Goal: Task Accomplishment & Management: Complete application form

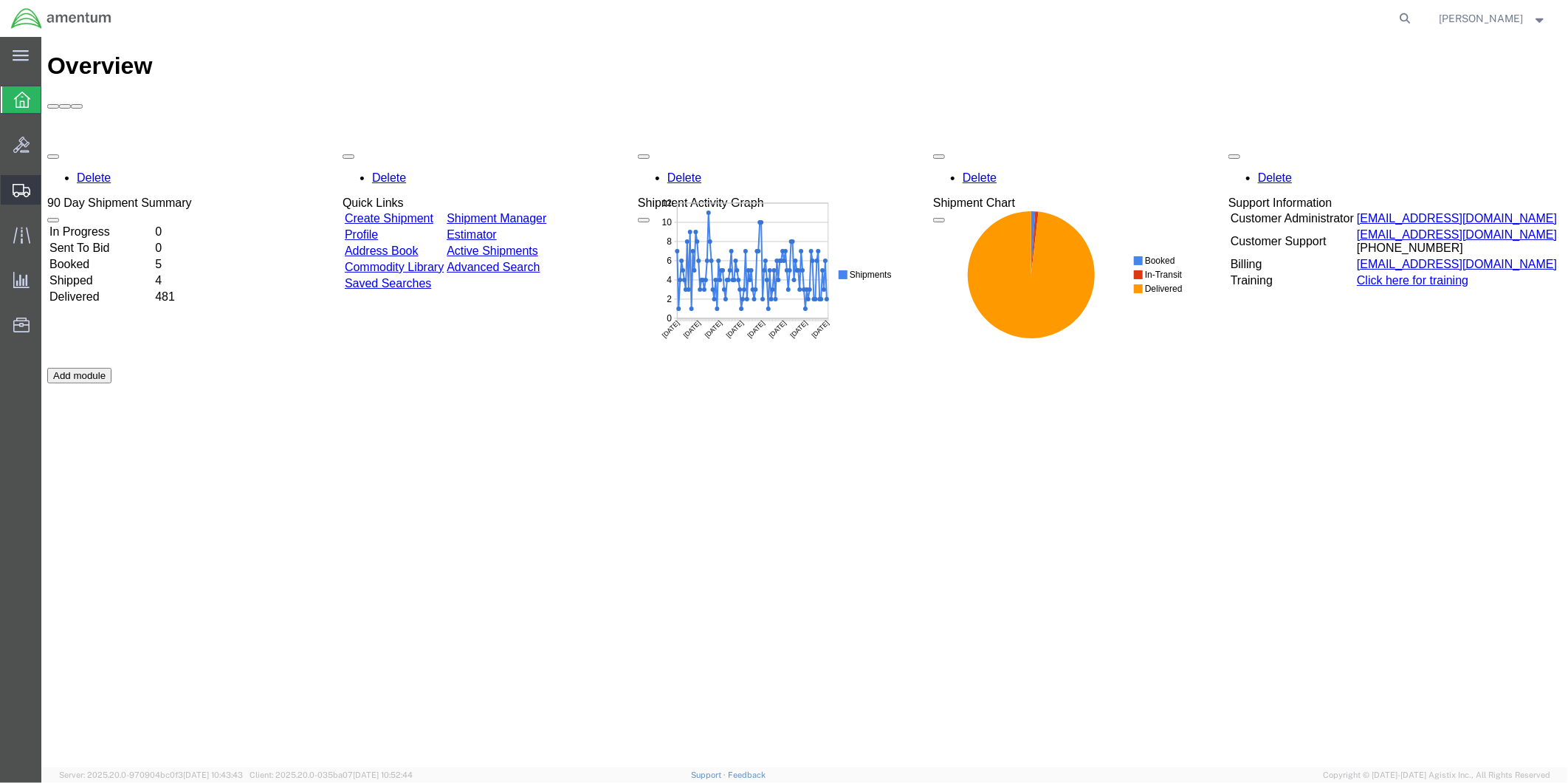
click at [0, 0] on span "Create from Template" at bounding box center [0, 0] width 0 height 0
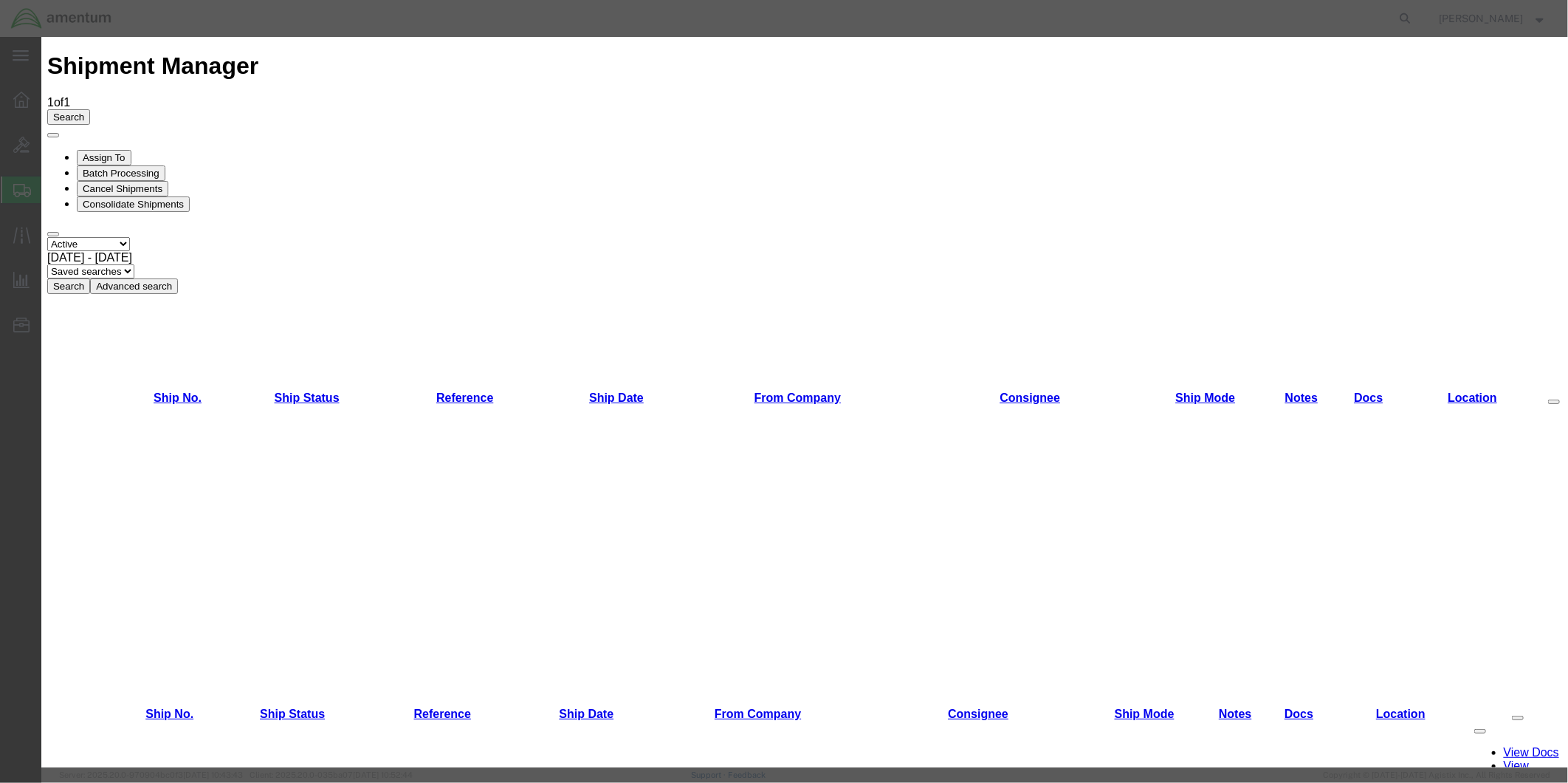
scroll to position [646, 0]
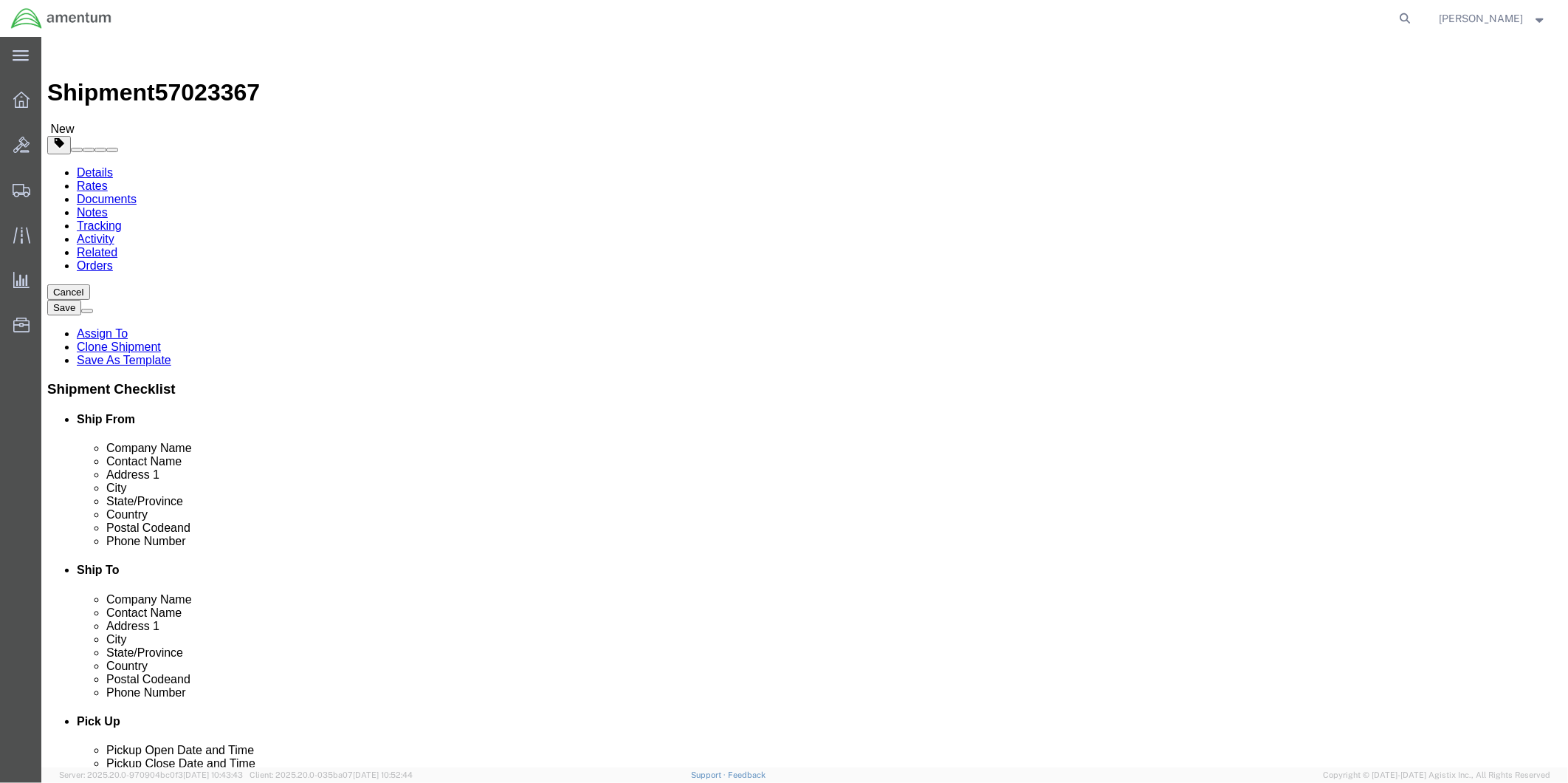
select select "49951"
select select "49831"
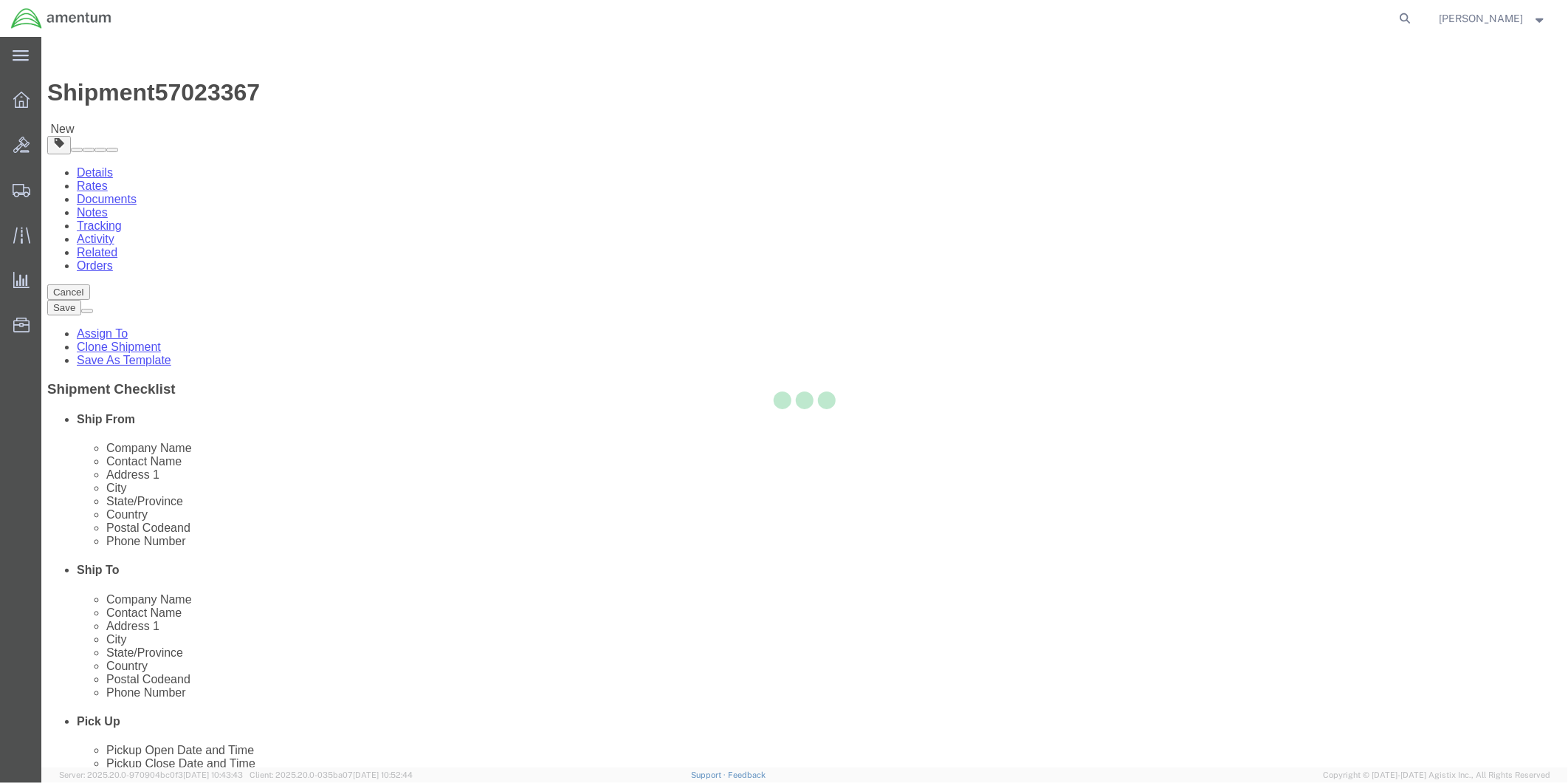
type input "Amentum Services, Inc"
type input "[PERSON_NAME]"
type input "[STREET_ADDRESS][PERSON_NAME]"
type input "[GEOGRAPHIC_DATA]"
type input "79906"
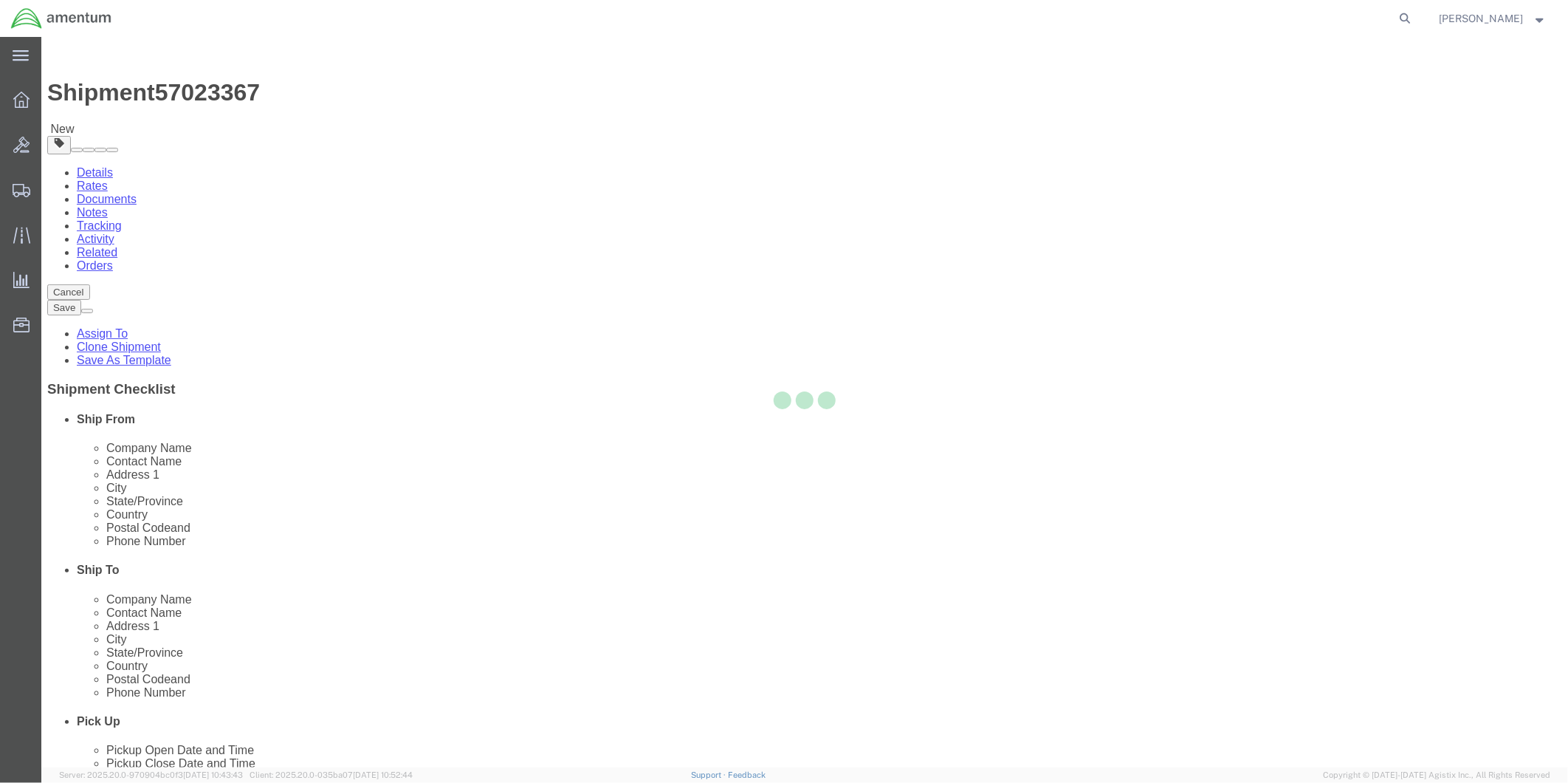
type input "[PHONE_NUMBER]"
type input "[PERSON_NAME][EMAIL_ADDRESS][PERSON_NAME][DOMAIN_NAME]"
checkbox input "true"
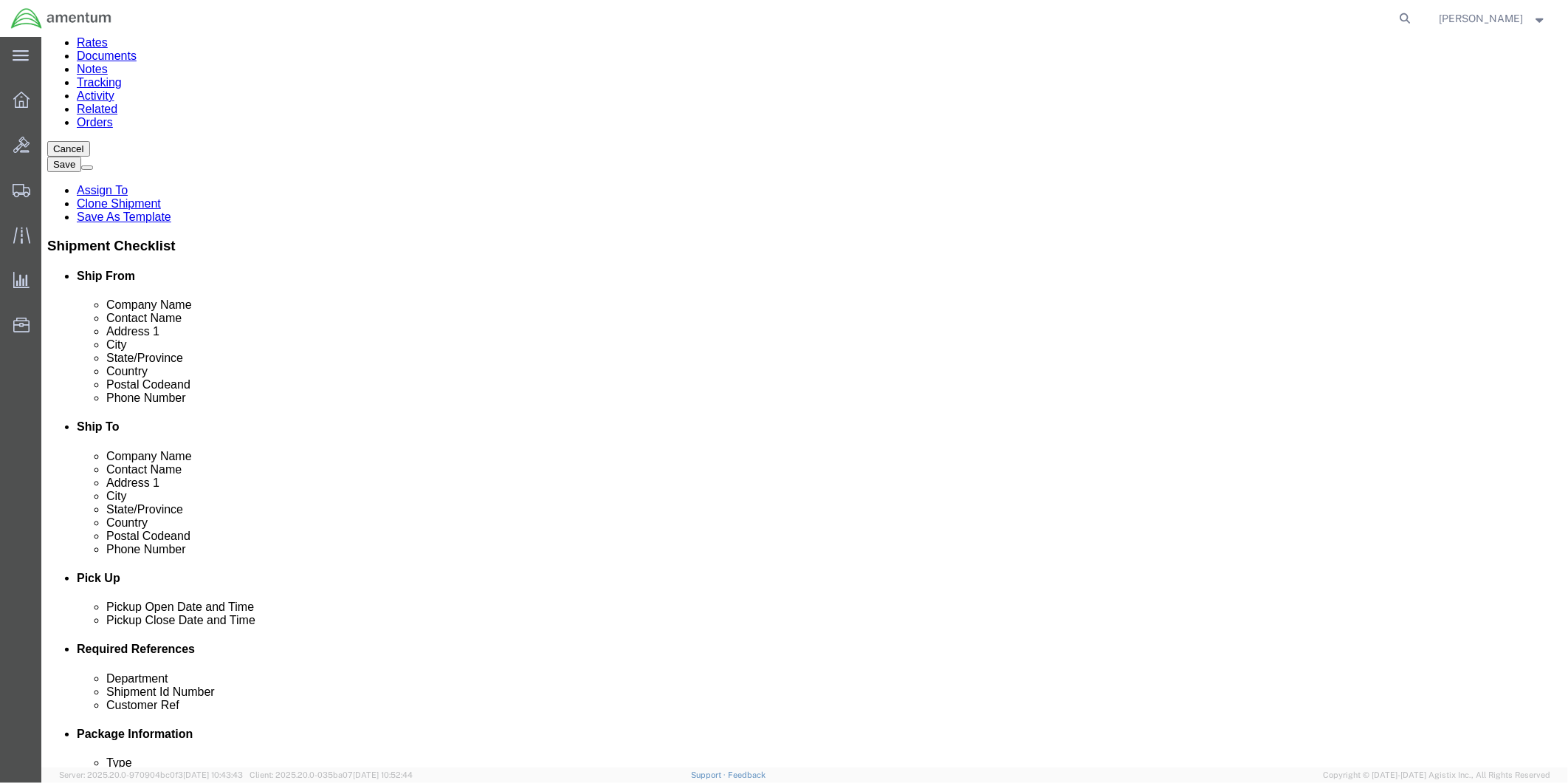
scroll to position [410, 0]
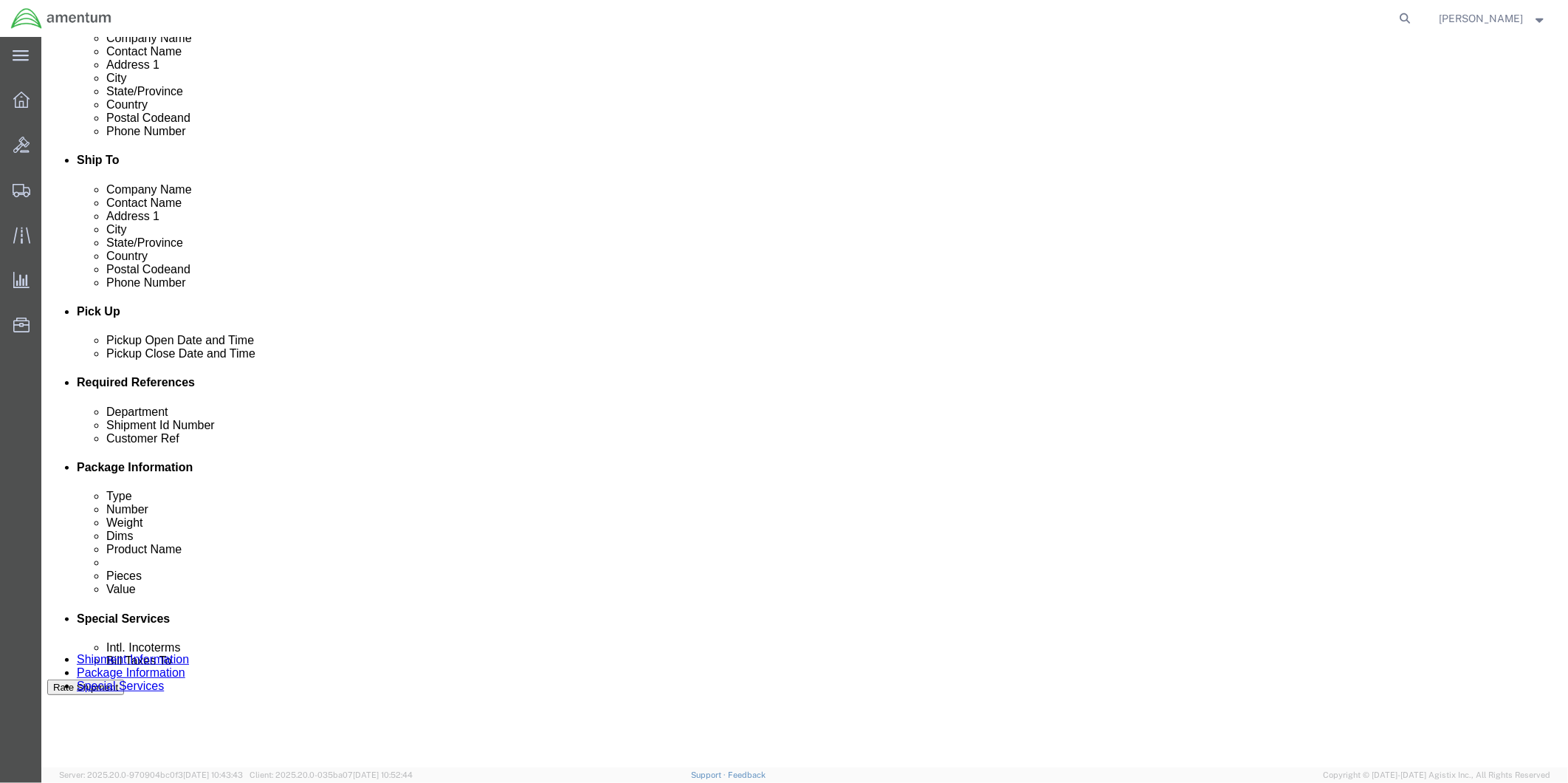
click div "[DATE] 9:00 AM"
type input "2:00 PM"
click button "Apply"
click div "[DATE] 5:30 PM"
type input "4:30 PM"
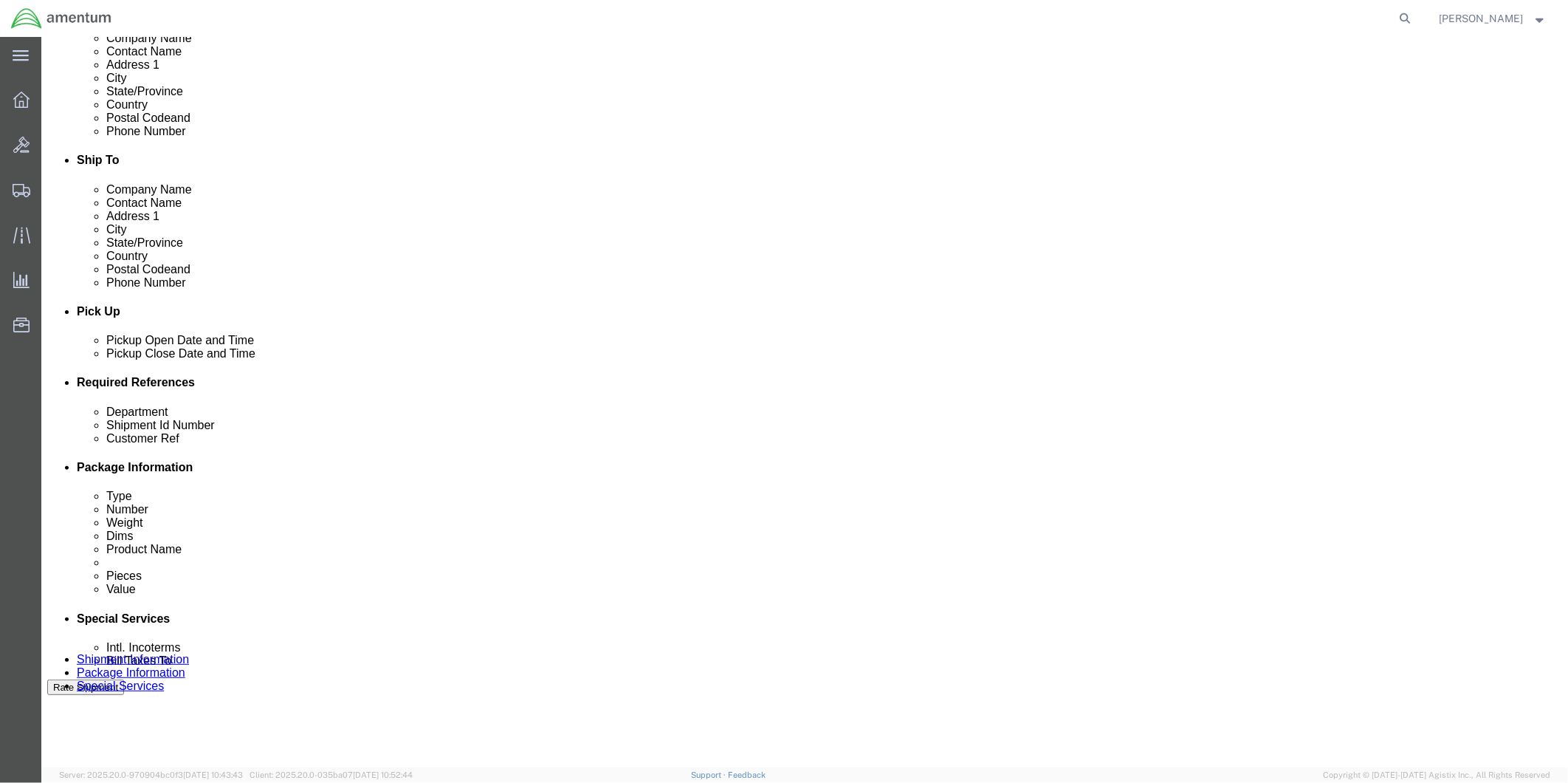
click button "Apply"
click div
click input "6:30 PM"
type input "9:00 AM"
click button "Apply"
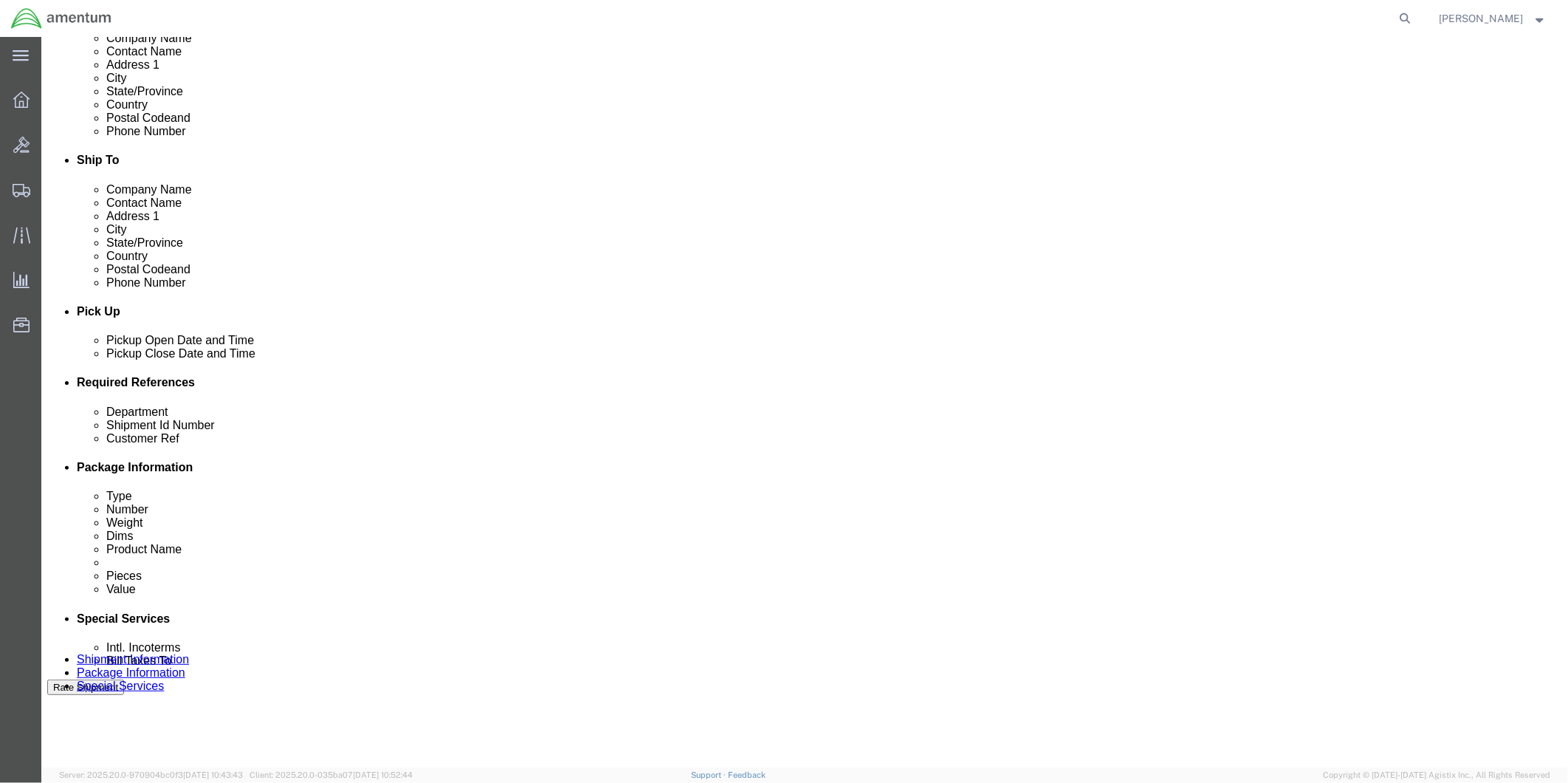
click div
type input "4:00 PM"
click button "Apply"
click input "text"
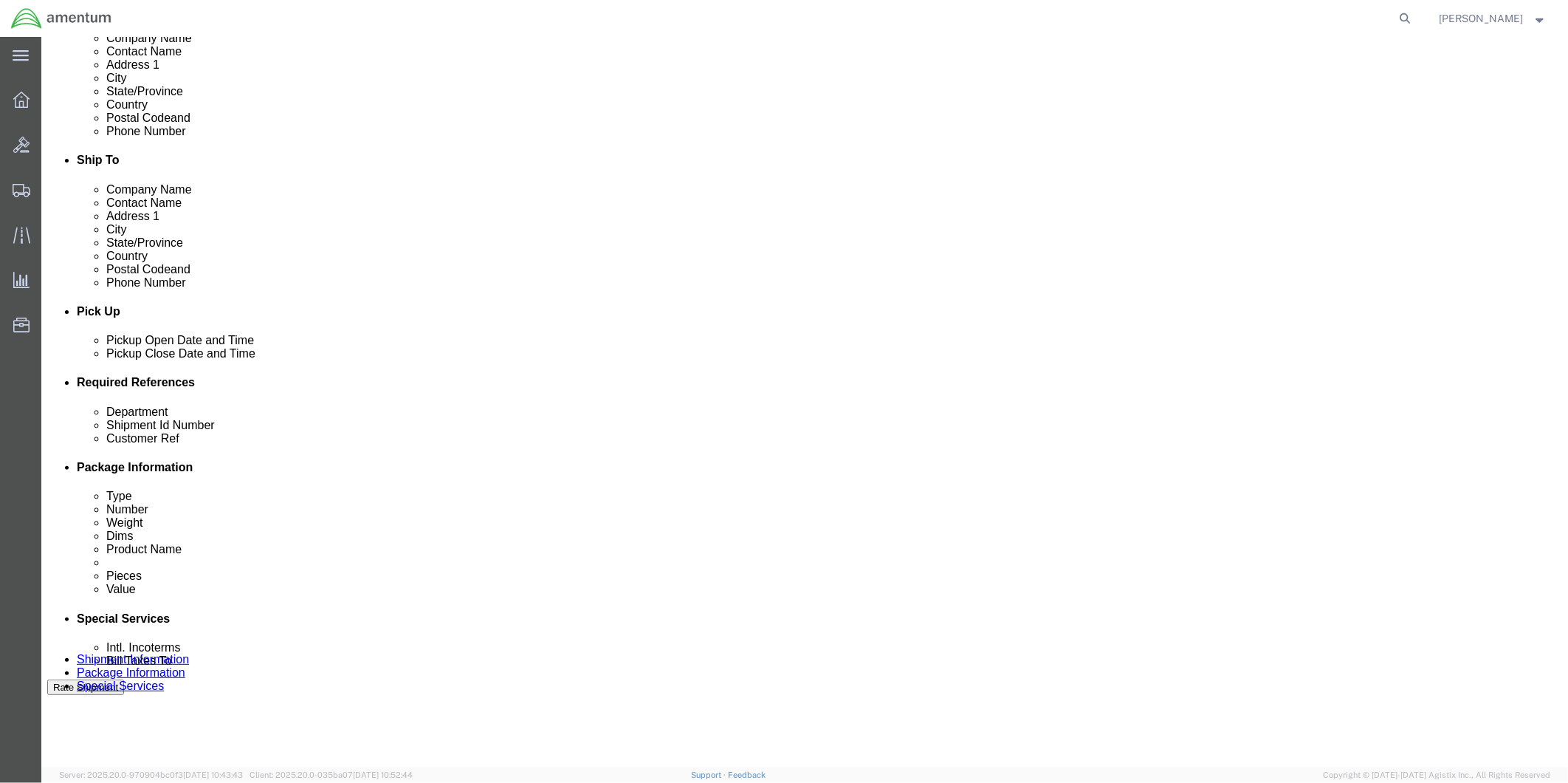
drag, startPoint x: 747, startPoint y: 503, endPoint x: 613, endPoint y: 500, distance: 134.0
click input "548-007873,007874,007875,007876,007878,007879"
type input "548-007873,007874,007875,007876,007878,007879"
click input "text"
paste input "548-007873,007874,007875,007876,007878,007879"
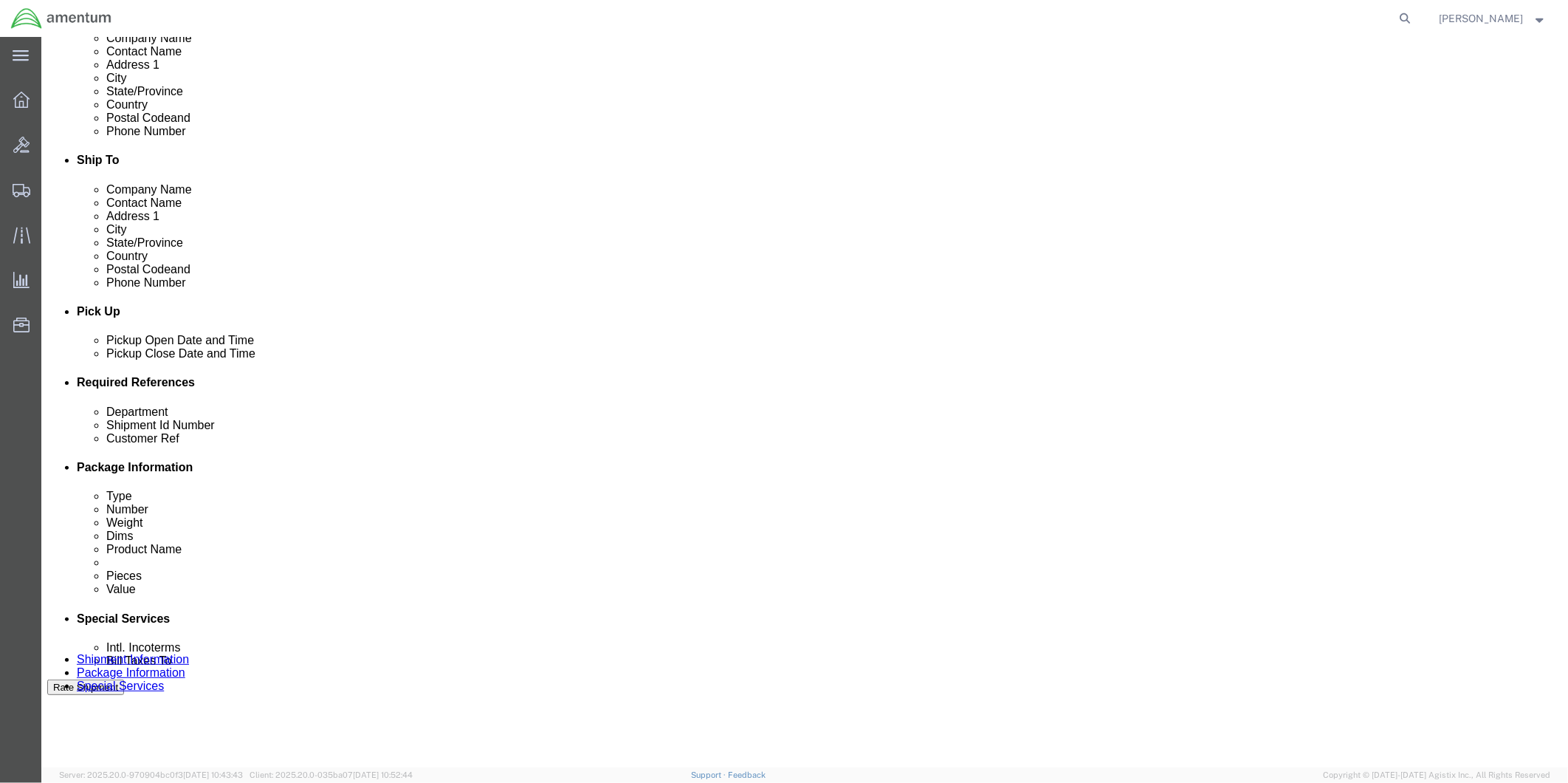
scroll to position [0, 115]
type input "548-007873,007874,007875,007876,007878,007879"
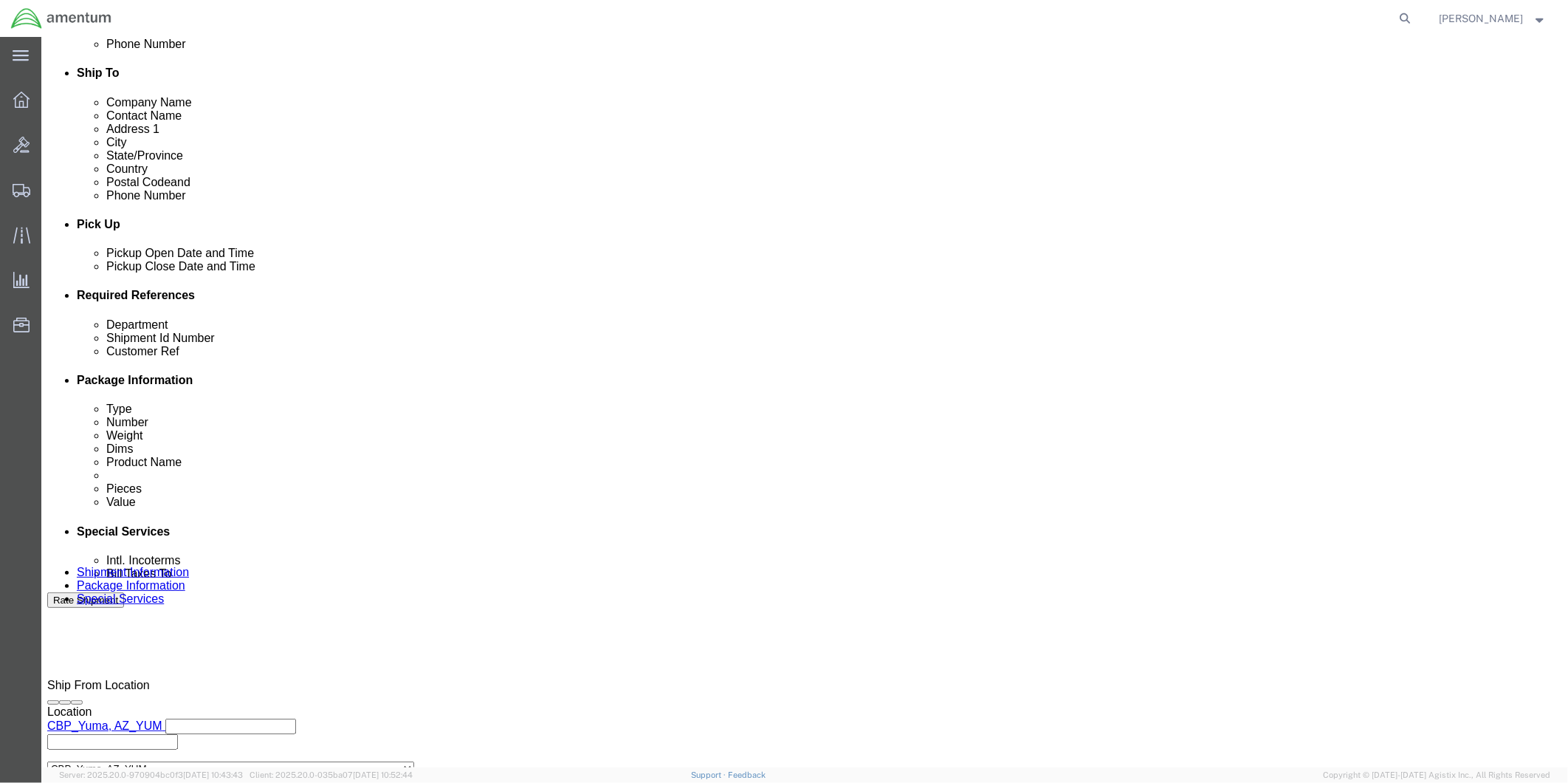
scroll to position [572, 0]
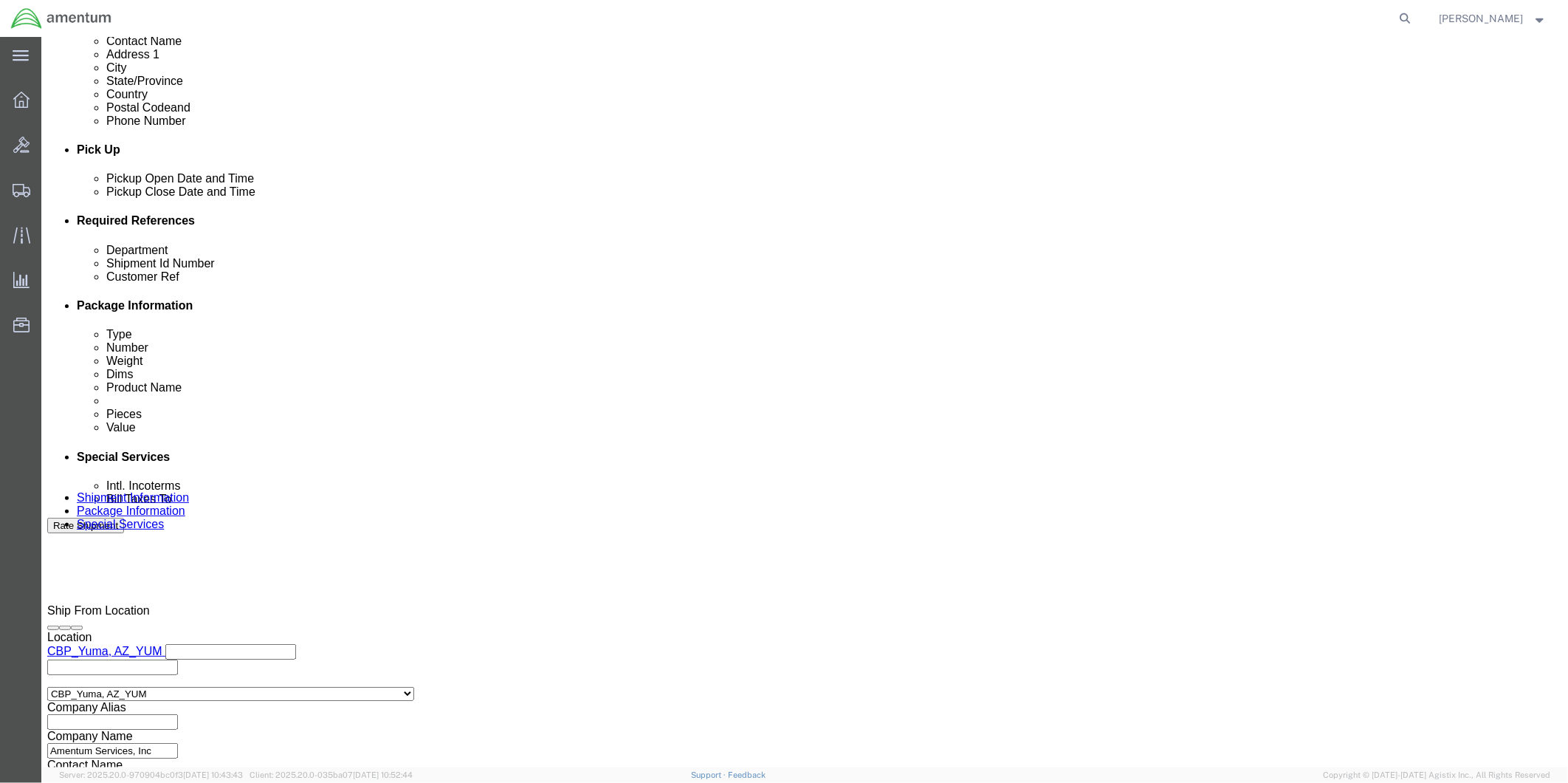
click button "Continue"
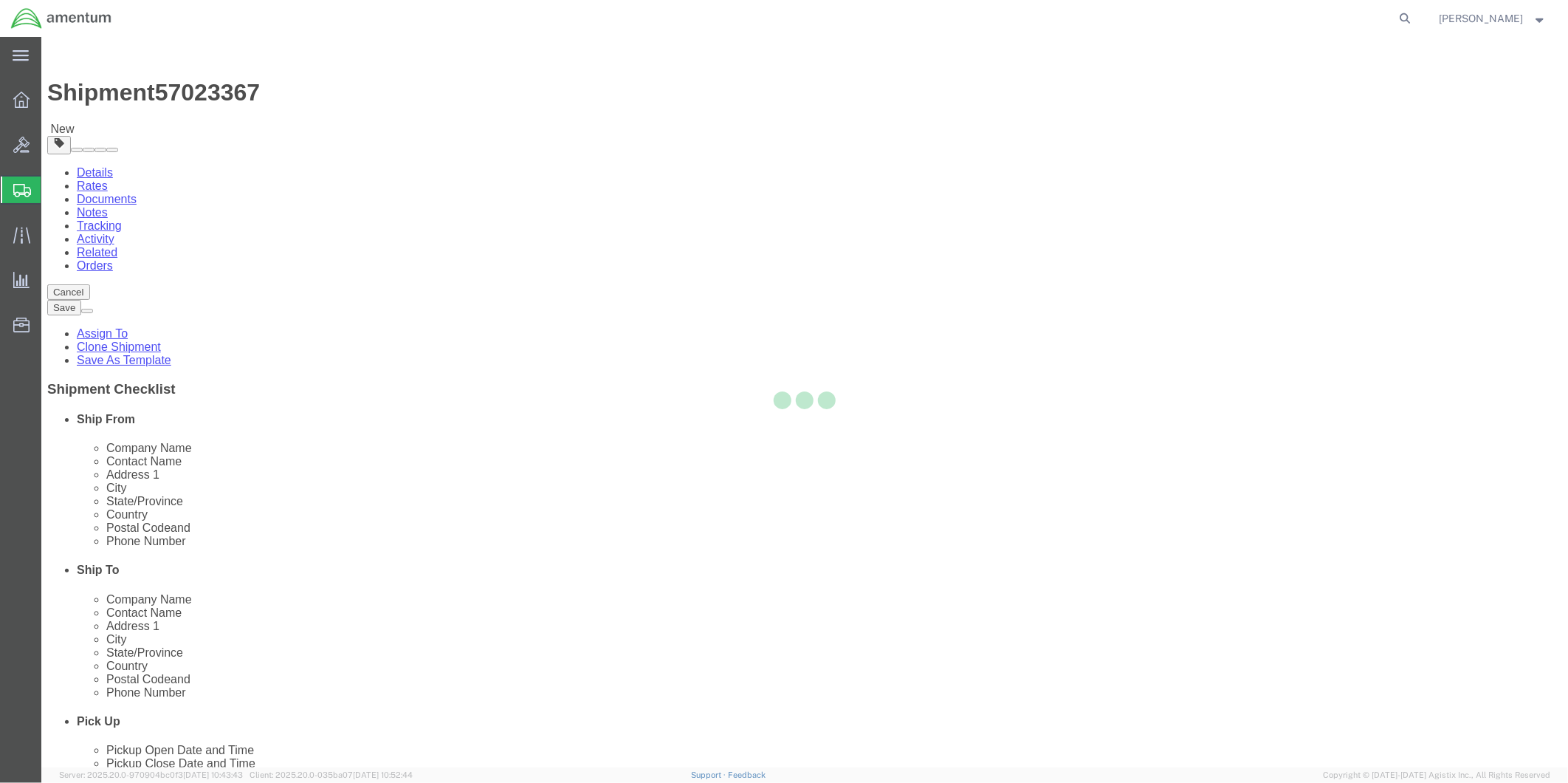
select select "CBOX"
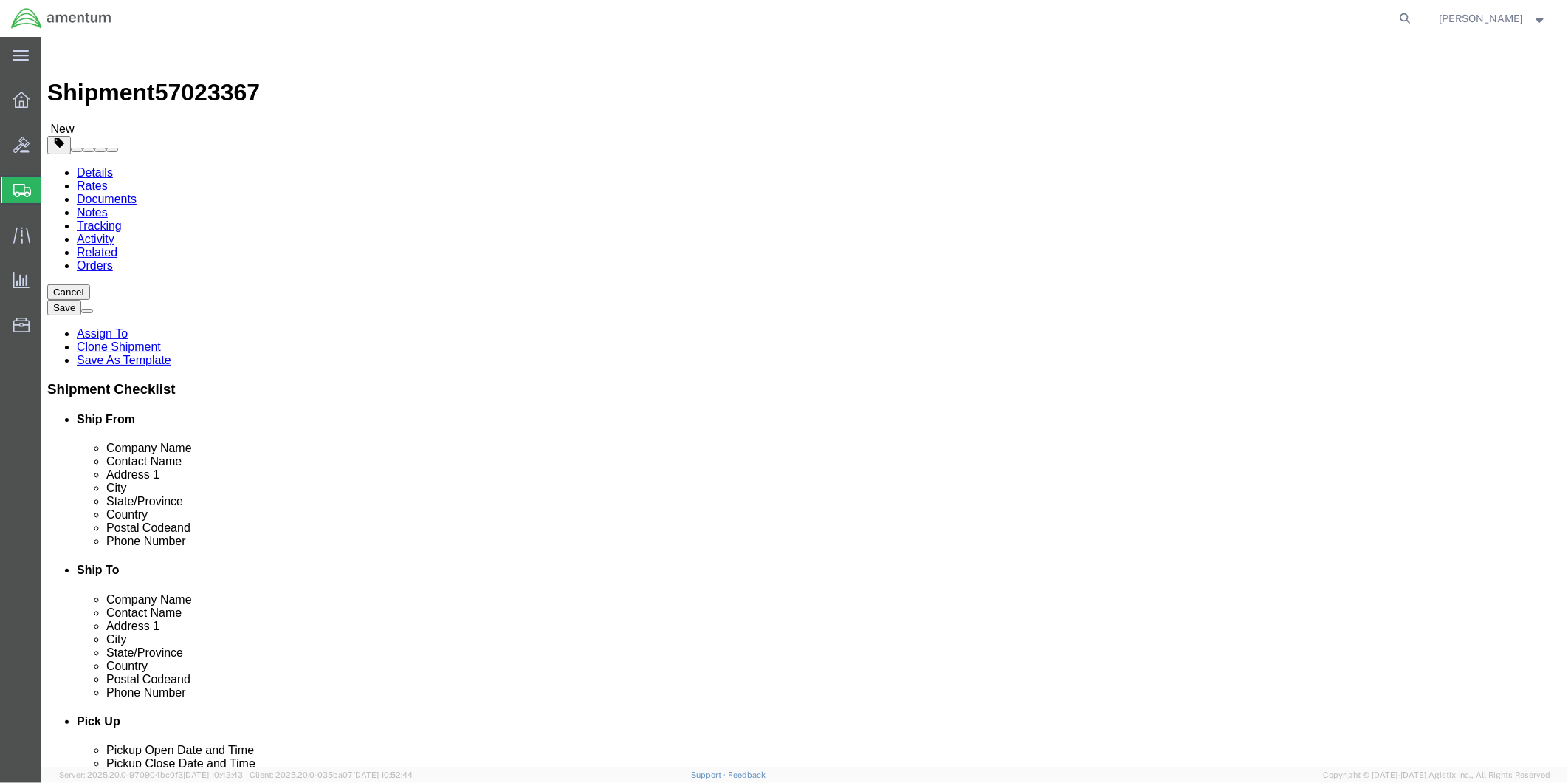
click input "text"
type input "16"
drag, startPoint x: 251, startPoint y: 350, endPoint x: 223, endPoint y: 347, distance: 28.2
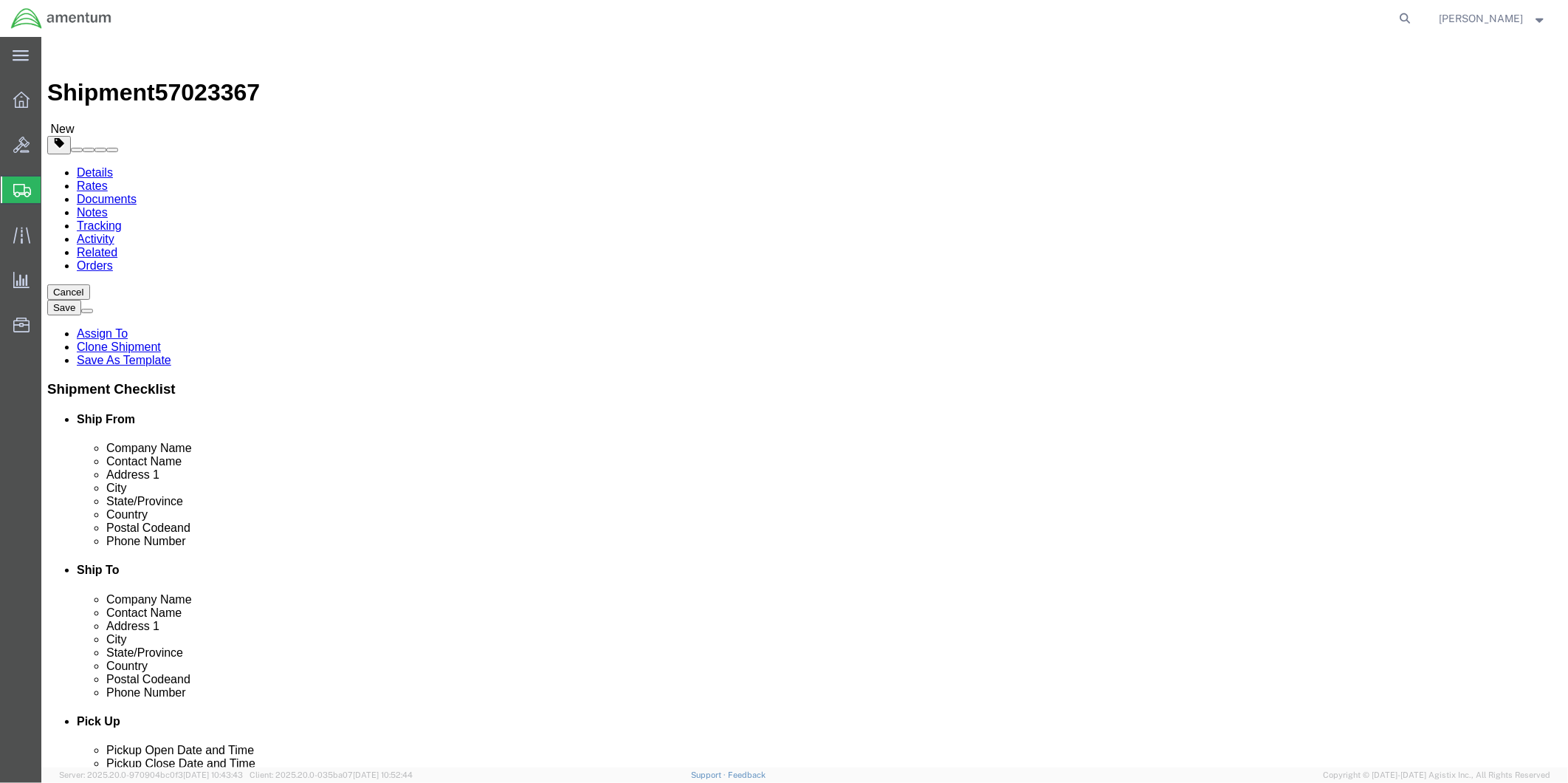
click div "0.00 Select kgs lbs"
type input "19"
click link "Add Content"
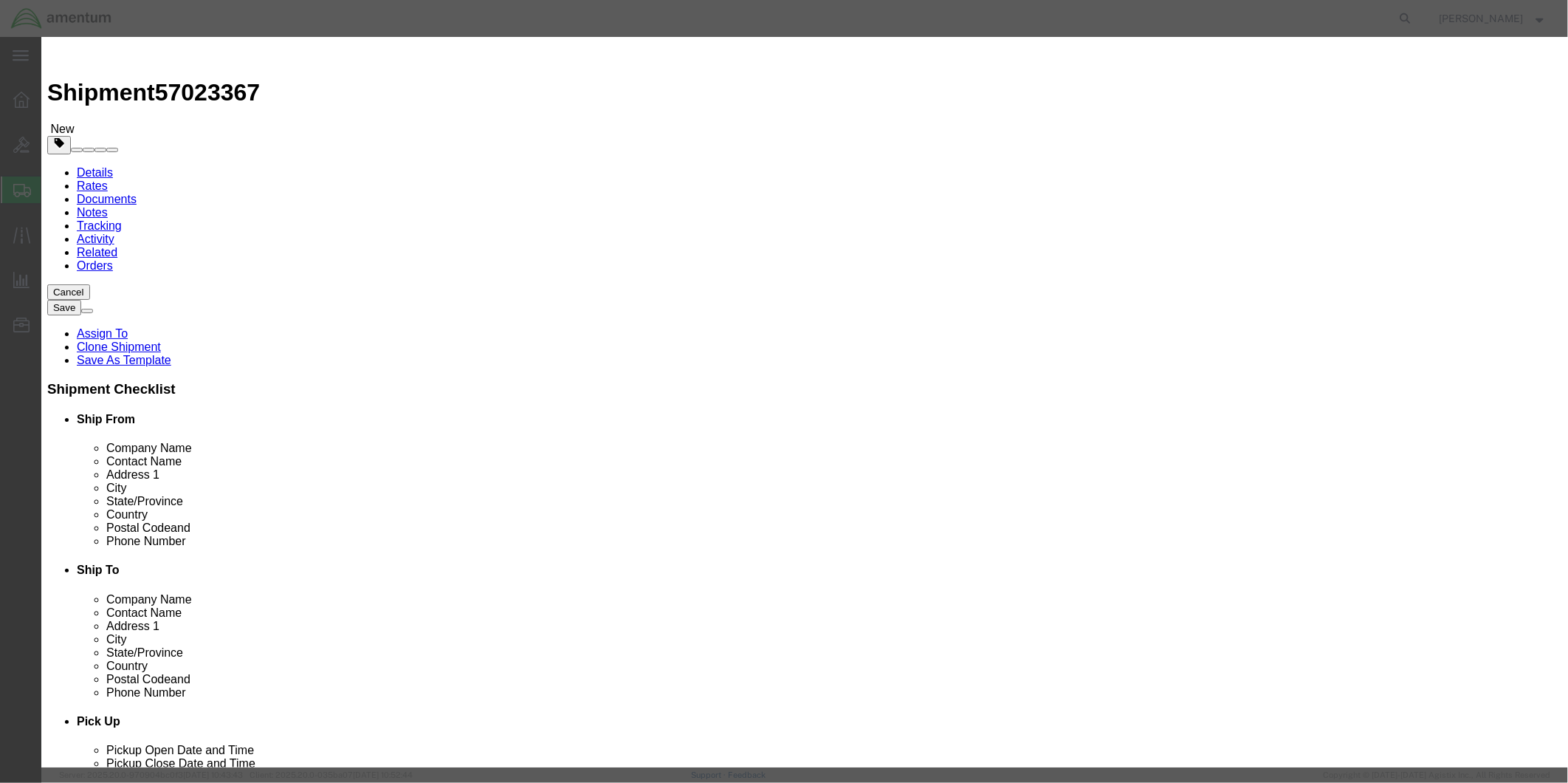
click input "text"
type input "POSITION LIGHT"
click div "Commodity library"
drag, startPoint x: 530, startPoint y: 135, endPoint x: 502, endPoint y: 141, distance: 28.6
click div "0"
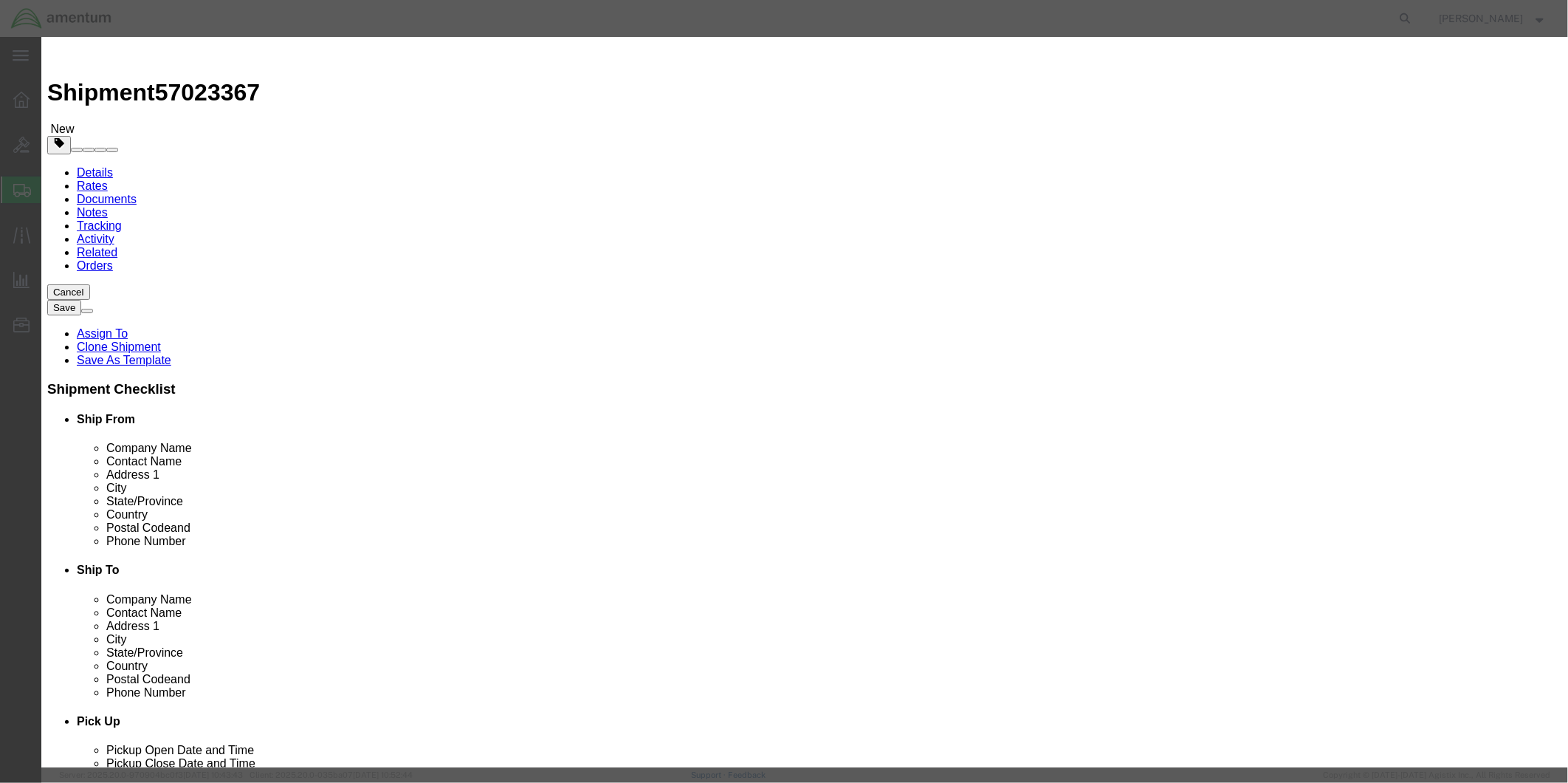
type input "1"
click input "text"
type input "595.00"
drag, startPoint x: 607, startPoint y: 114, endPoint x: 514, endPoint y: 114, distance: 93.0
click input "POSITION LIGHT"
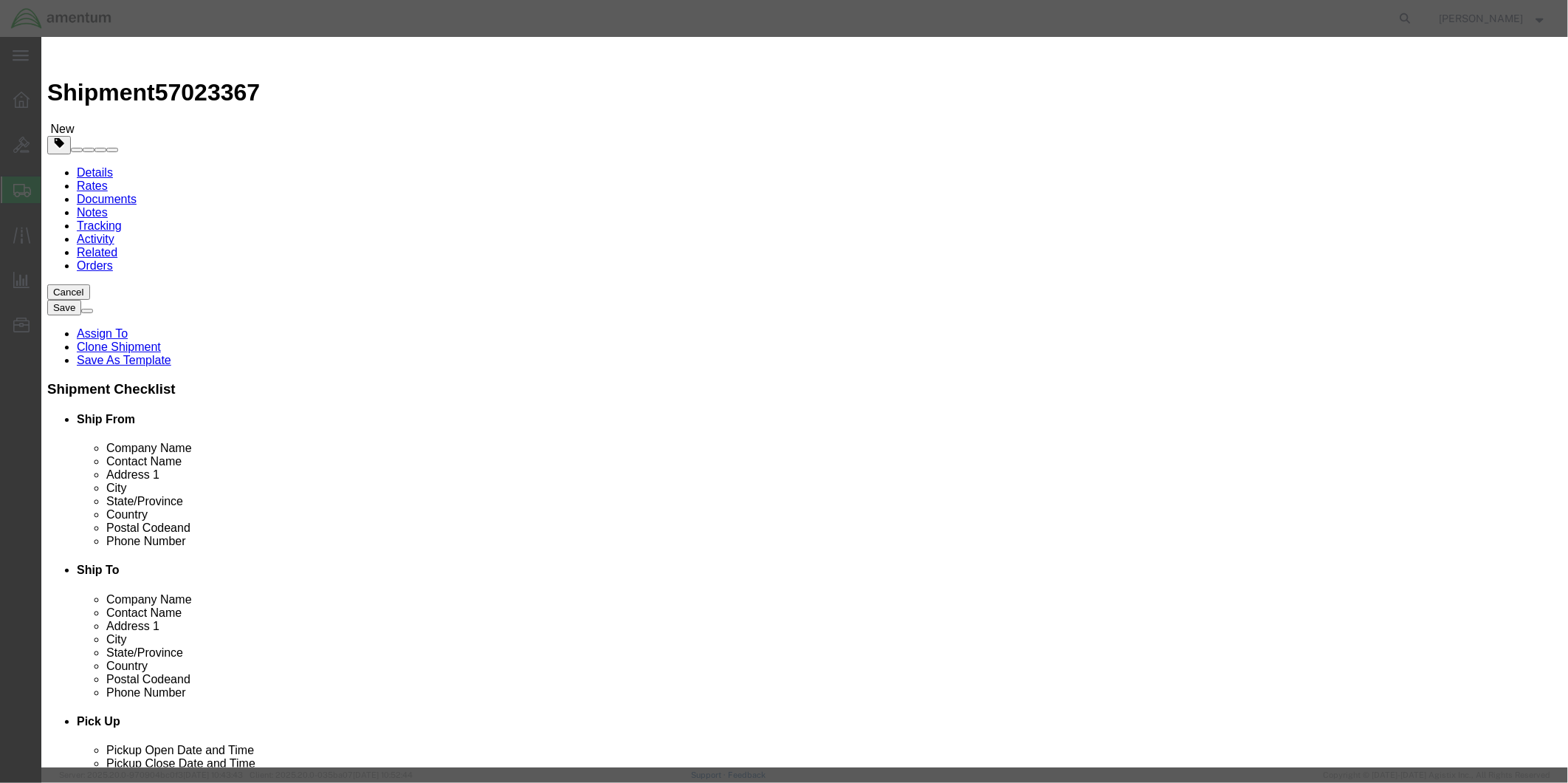
click textarea
paste textarea "POSITION LIGHT"
type textarea "POSITION LIGHT"
click div "Commodity library"
click input "text"
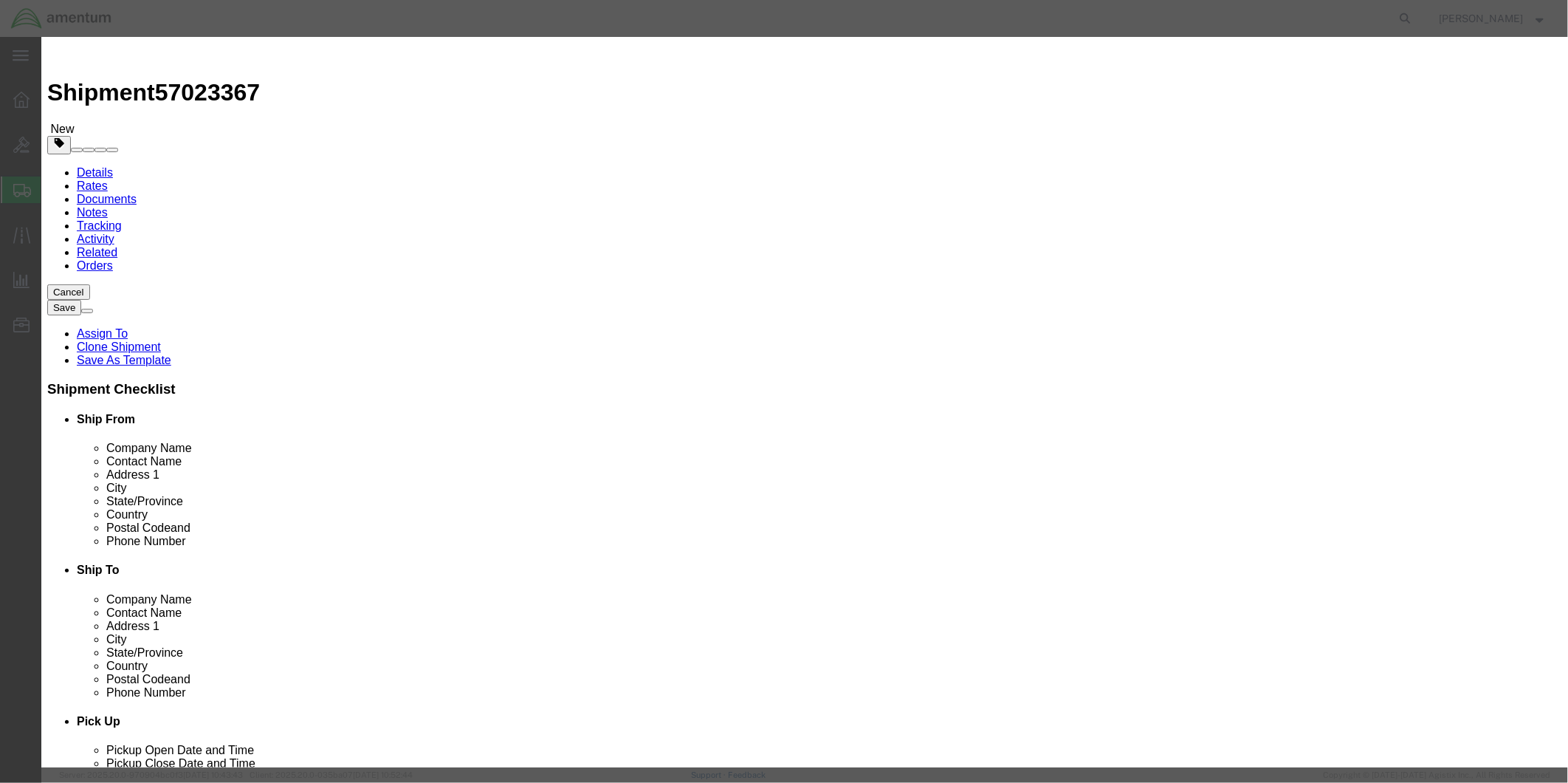
type input "03452"
click select "Select 50 55 60 65 70 85 92.5 100 125 175 250 300 400"
click div "GL Reference Select Account Type Activity ID Airline Appointment Number ASN Bat…"
click button "Save & Add Another"
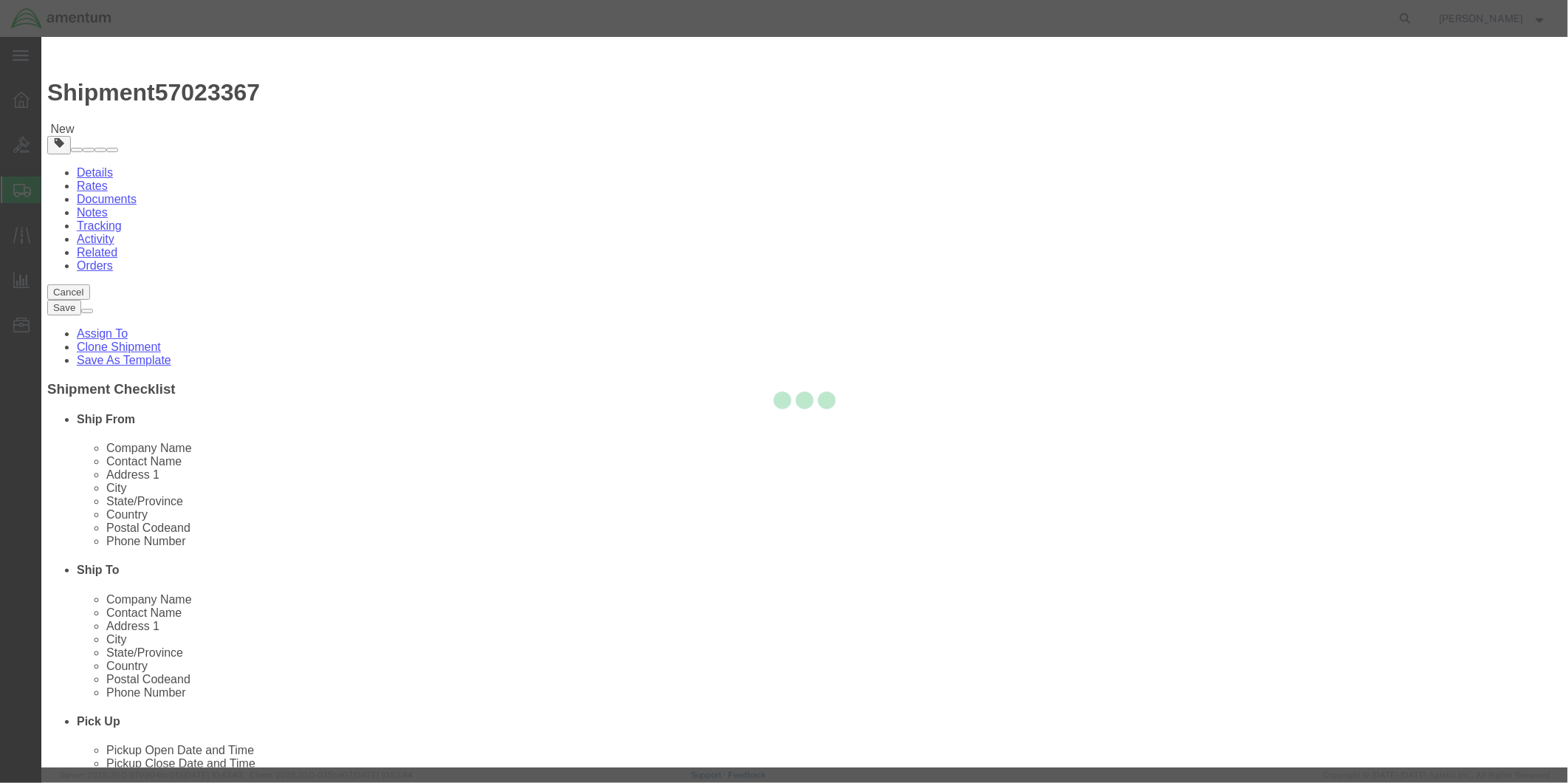
select select "EA"
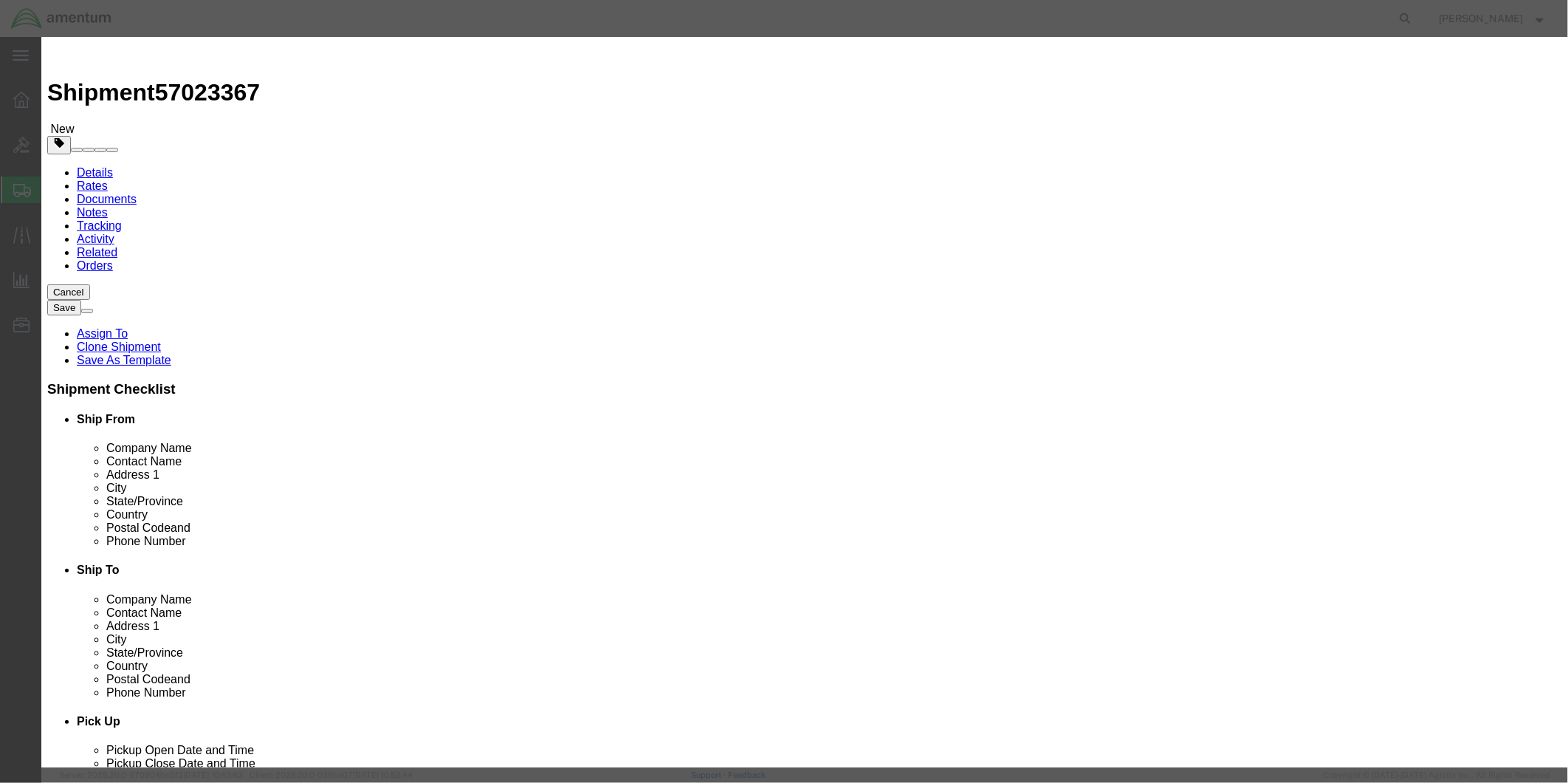
select select "USD"
click input "text"
drag, startPoint x: 633, startPoint y: 113, endPoint x: 569, endPoint y: 113, distance: 64.0
click input "GTX35 TRANSPONDER"
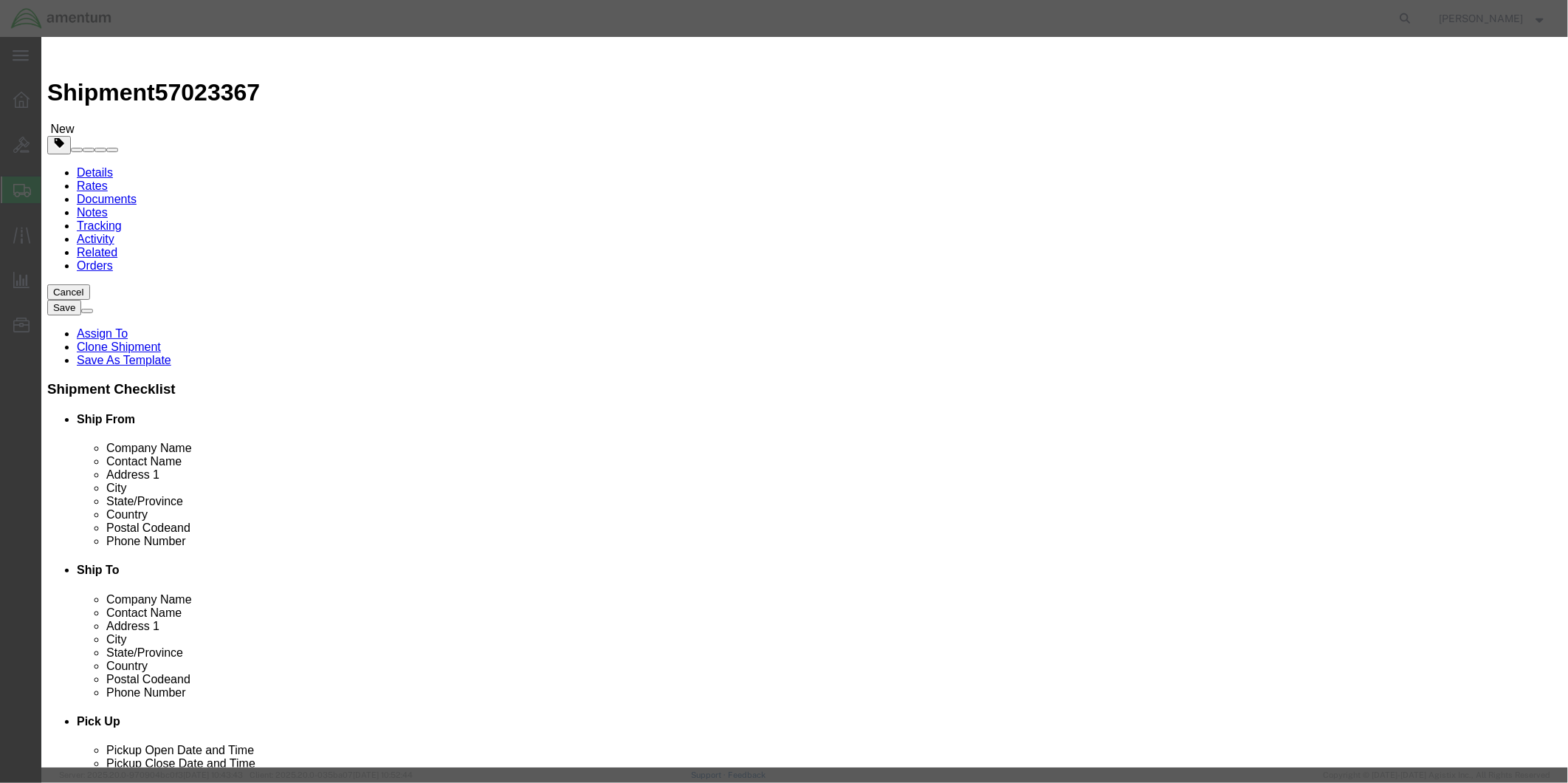
drag, startPoint x: 640, startPoint y: 108, endPoint x: 507, endPoint y: 108, distance: 133.0
click input "GTX345 TRANSPONDER"
type input "GTX345 TRANSPONDER"
click textarea
paste textarea "GTX345 TRANSPONDER"
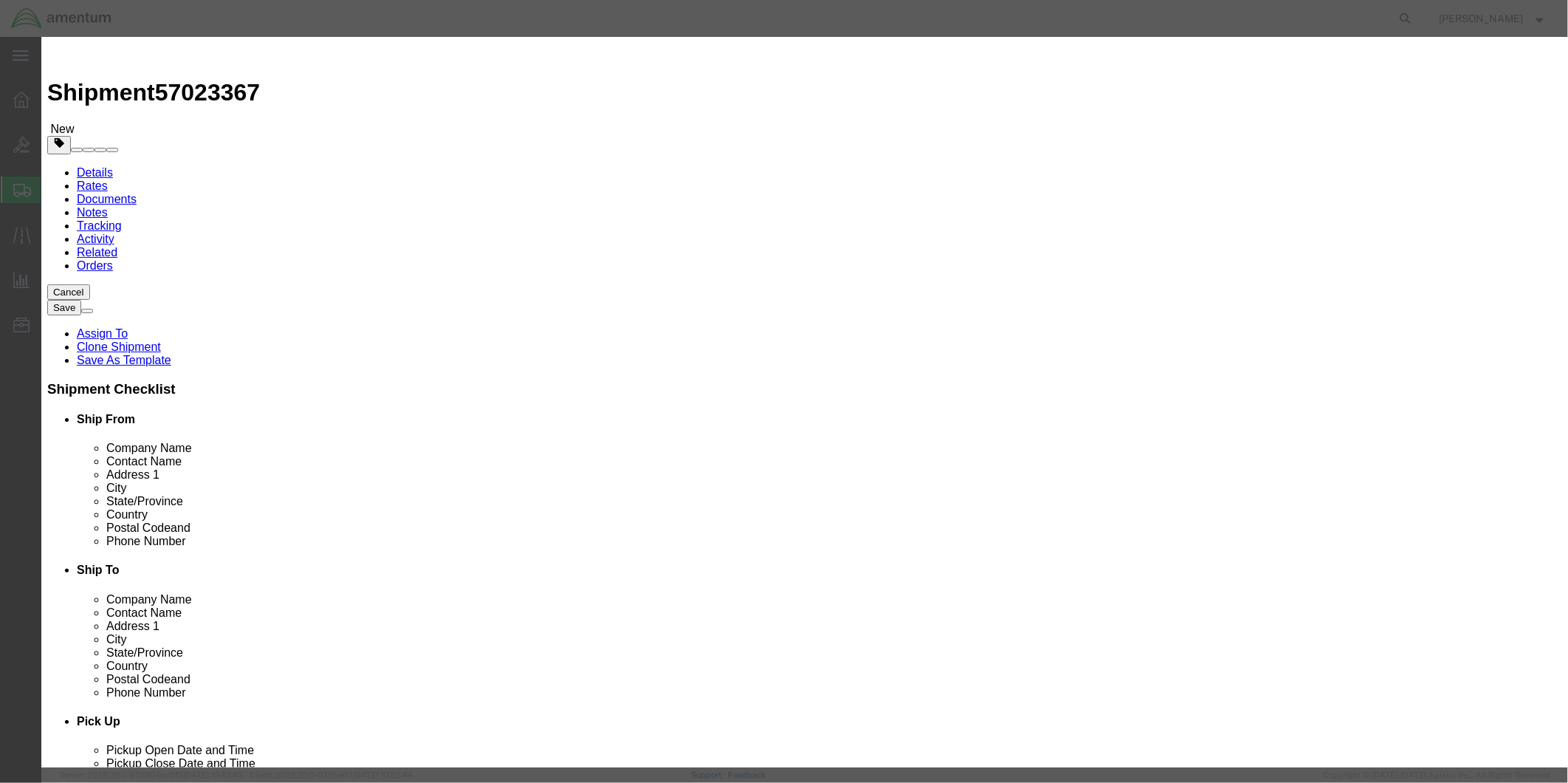
type textarea "GTX345 TRANSPONDER"
click input "text"
type input "1"
click input "text"
type input "4496.25"
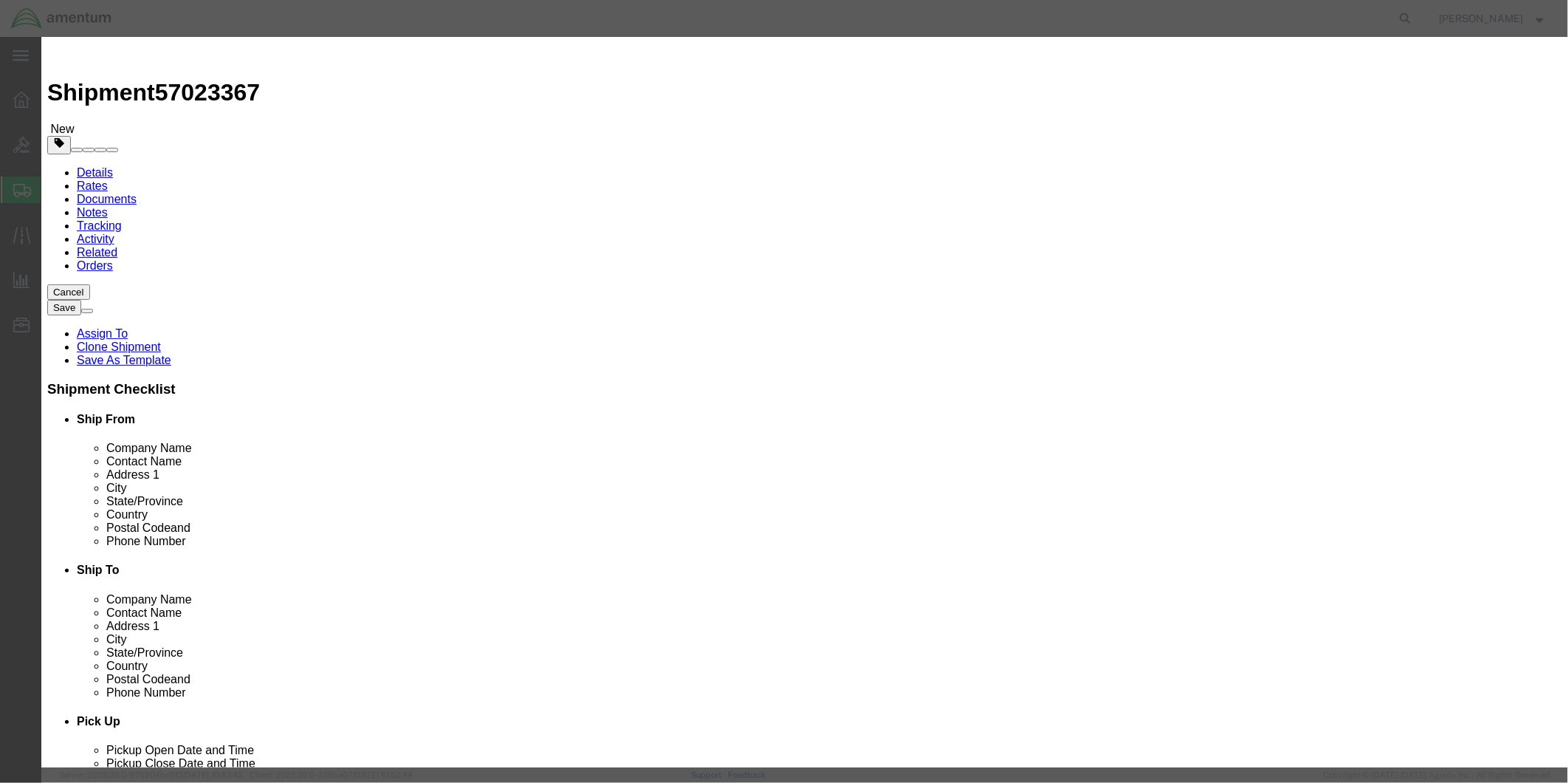
click input "text"
type input "3EG220102"
click button "Save & Add Another"
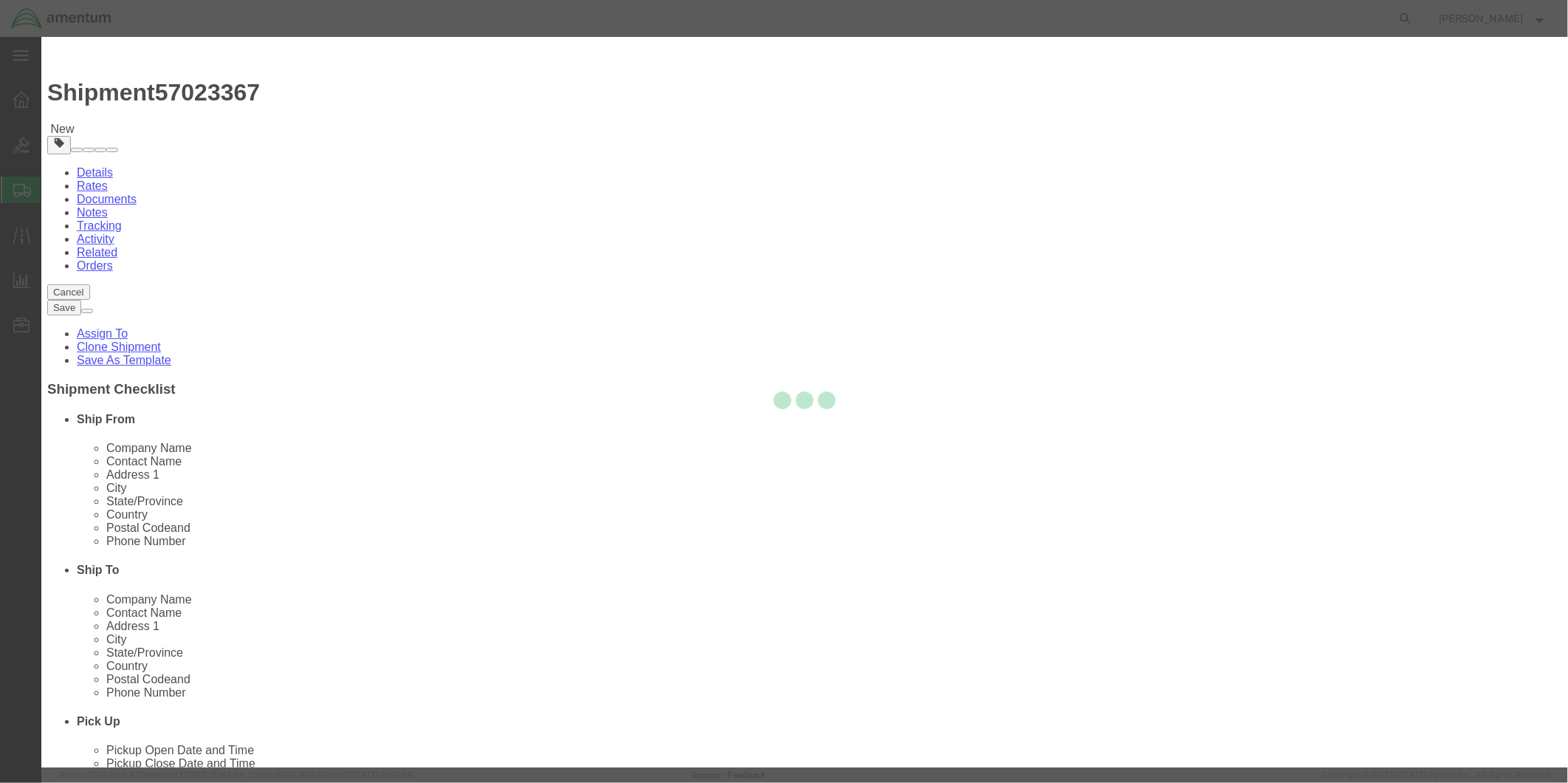
select select "EA"
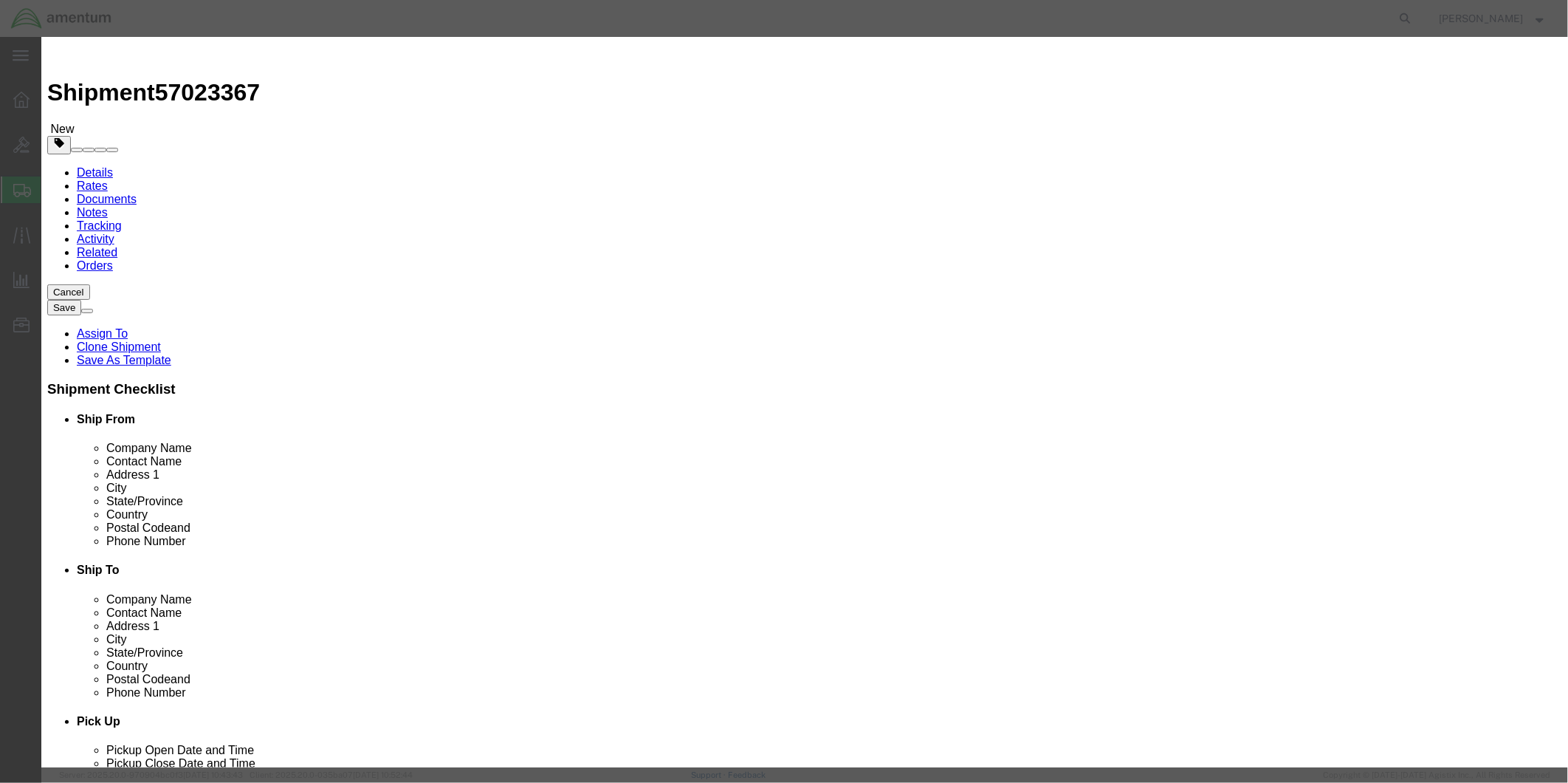
select select "USD"
click input "text"
drag, startPoint x: 626, startPoint y: 113, endPoint x: 498, endPoint y: 121, distance: 128.2
click div "K1525A HSI INDICATOR POSITION LIGHT"
type input "K1525A HSI INDICATOR"
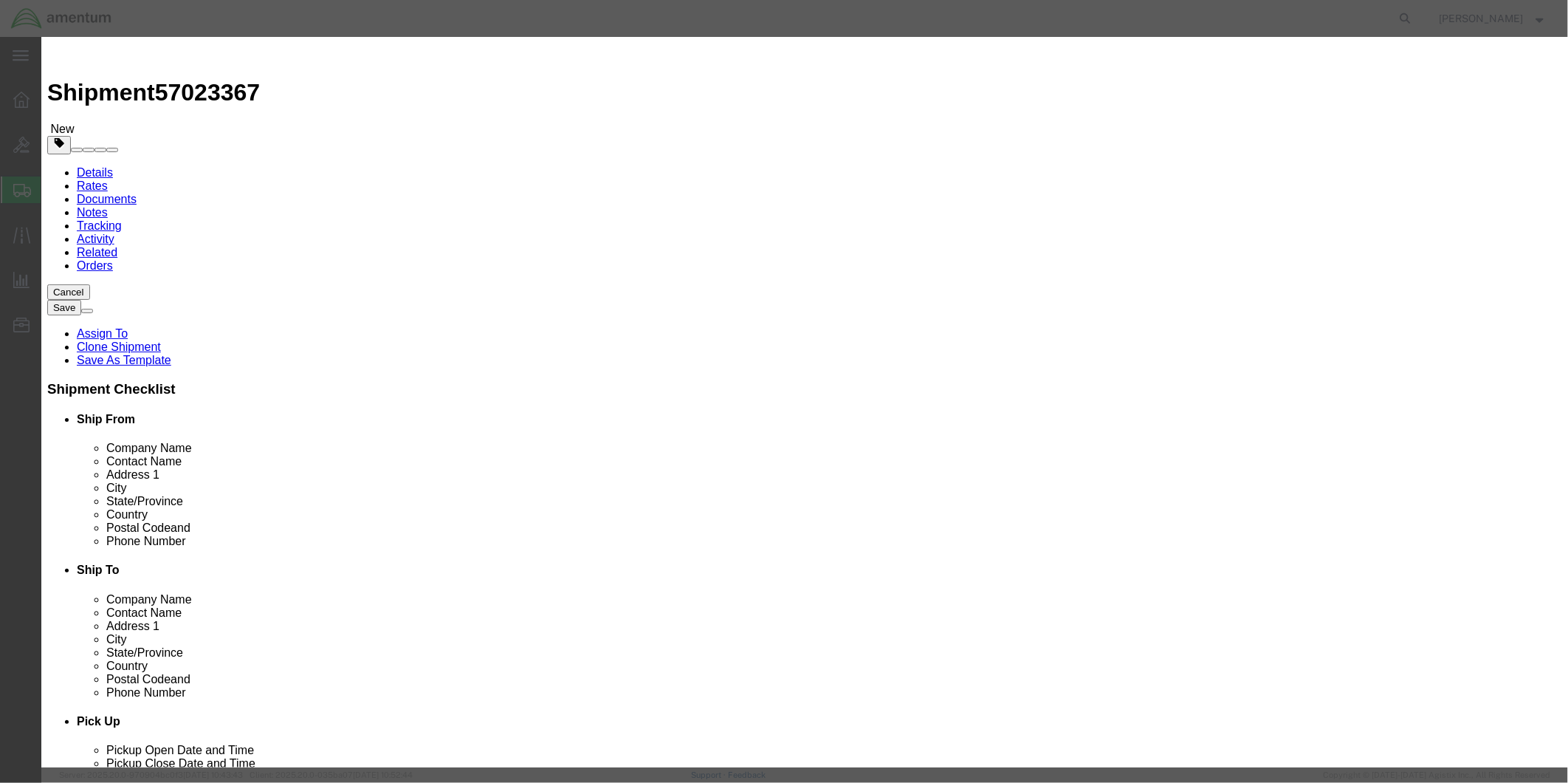
click textarea
paste textarea "K1525A HSI INDICATOR"
type textarea "K1525A HSI INDICATOR"
click input "text"
type input "1"
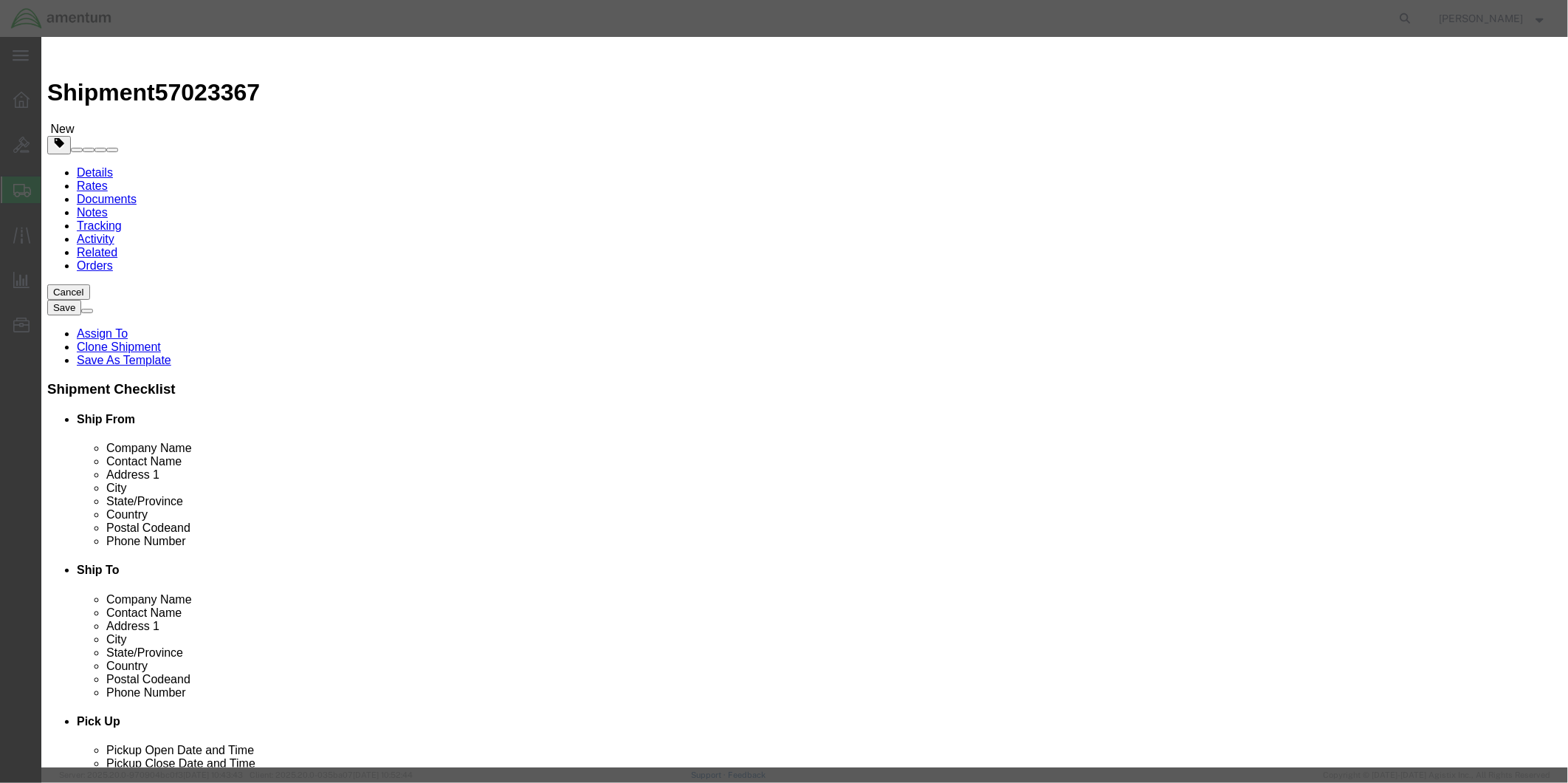
click input "text"
type input "4714.08"
click input "text"
type input "12219"
click button "Save & Add Another"
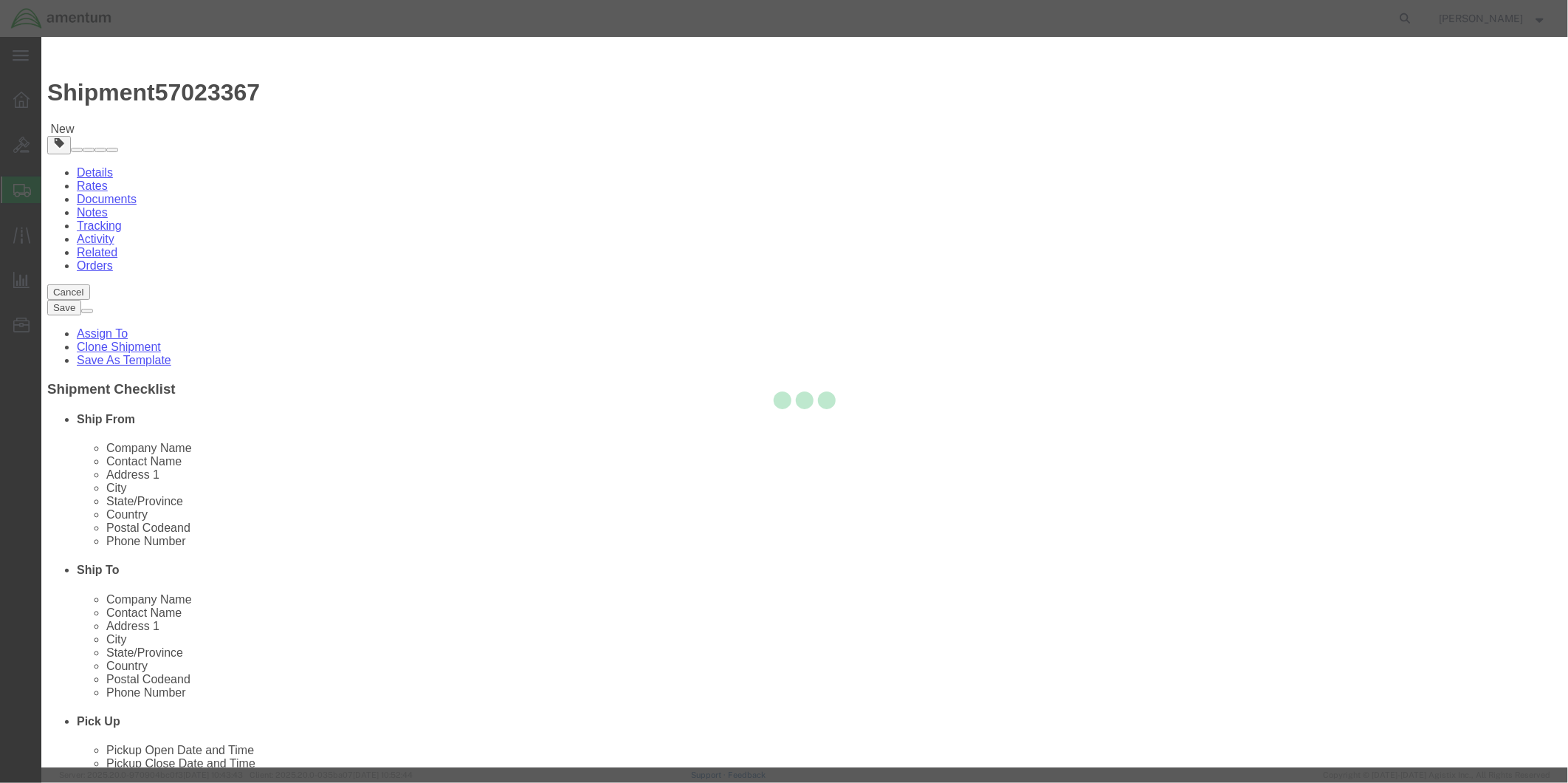
select select "EA"
select select "USD"
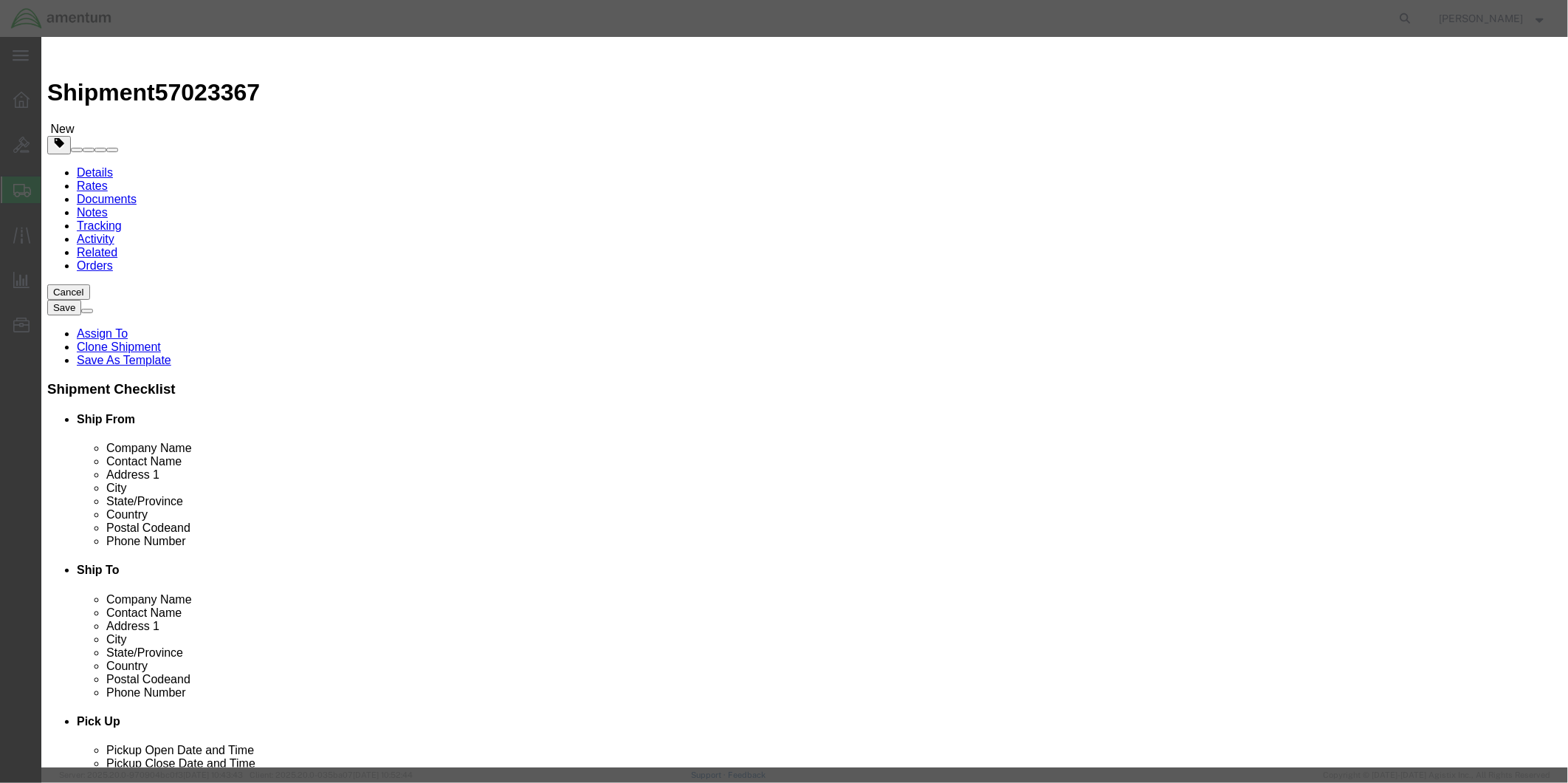
click input "text"
drag, startPoint x: 660, startPoint y: 114, endPoint x: 504, endPoint y: 118, distance: 156.1
click input "VERTICAL SPEED INDICATOR"
type input "VERTICAL SPEED INDICATOR"
click textarea
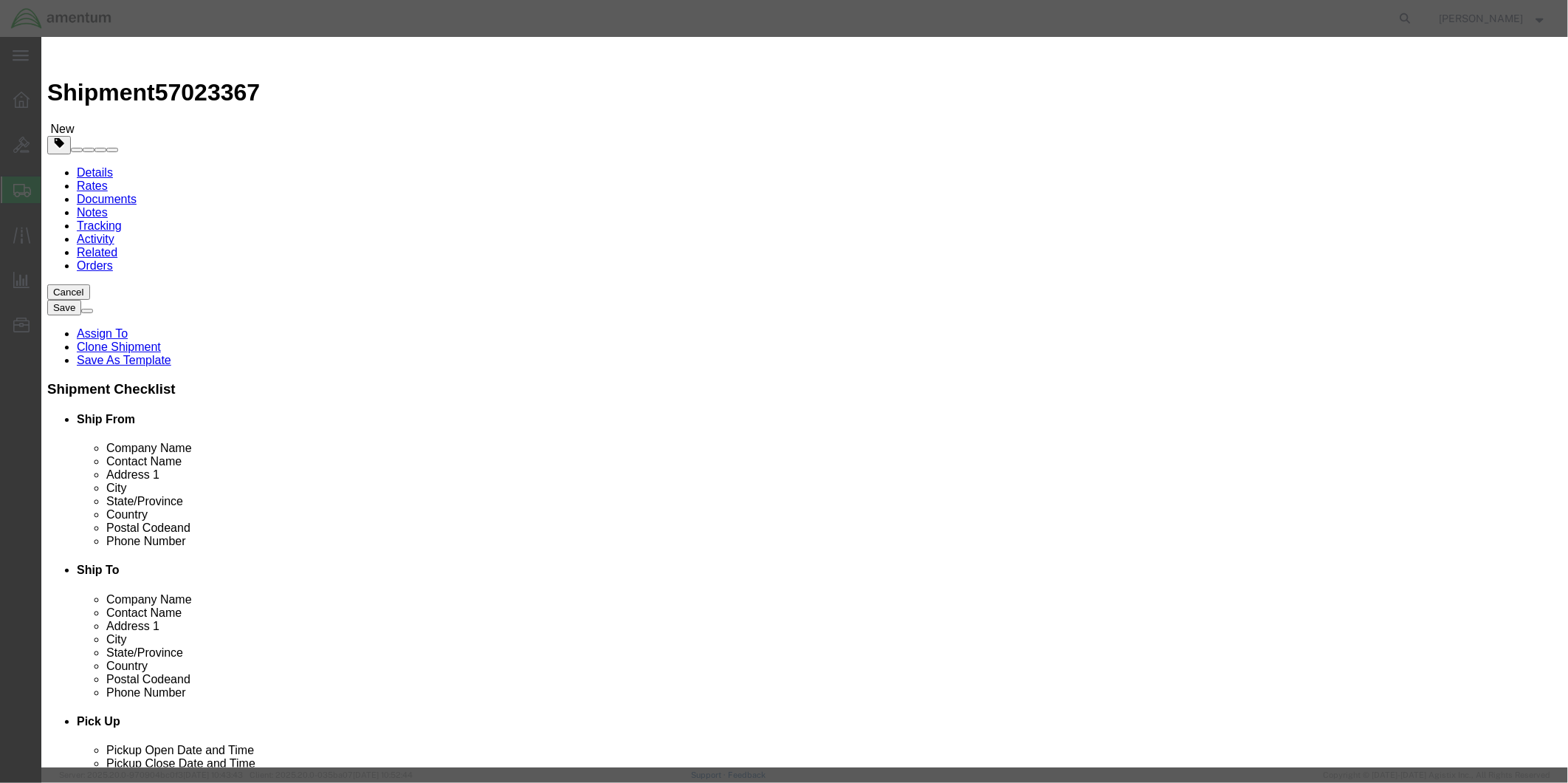
paste textarea "VERTICAL SPEED INDICATOR"
type textarea "VERTICAL SPEED INDICATOR"
click input "text"
type input "1"
click input "text"
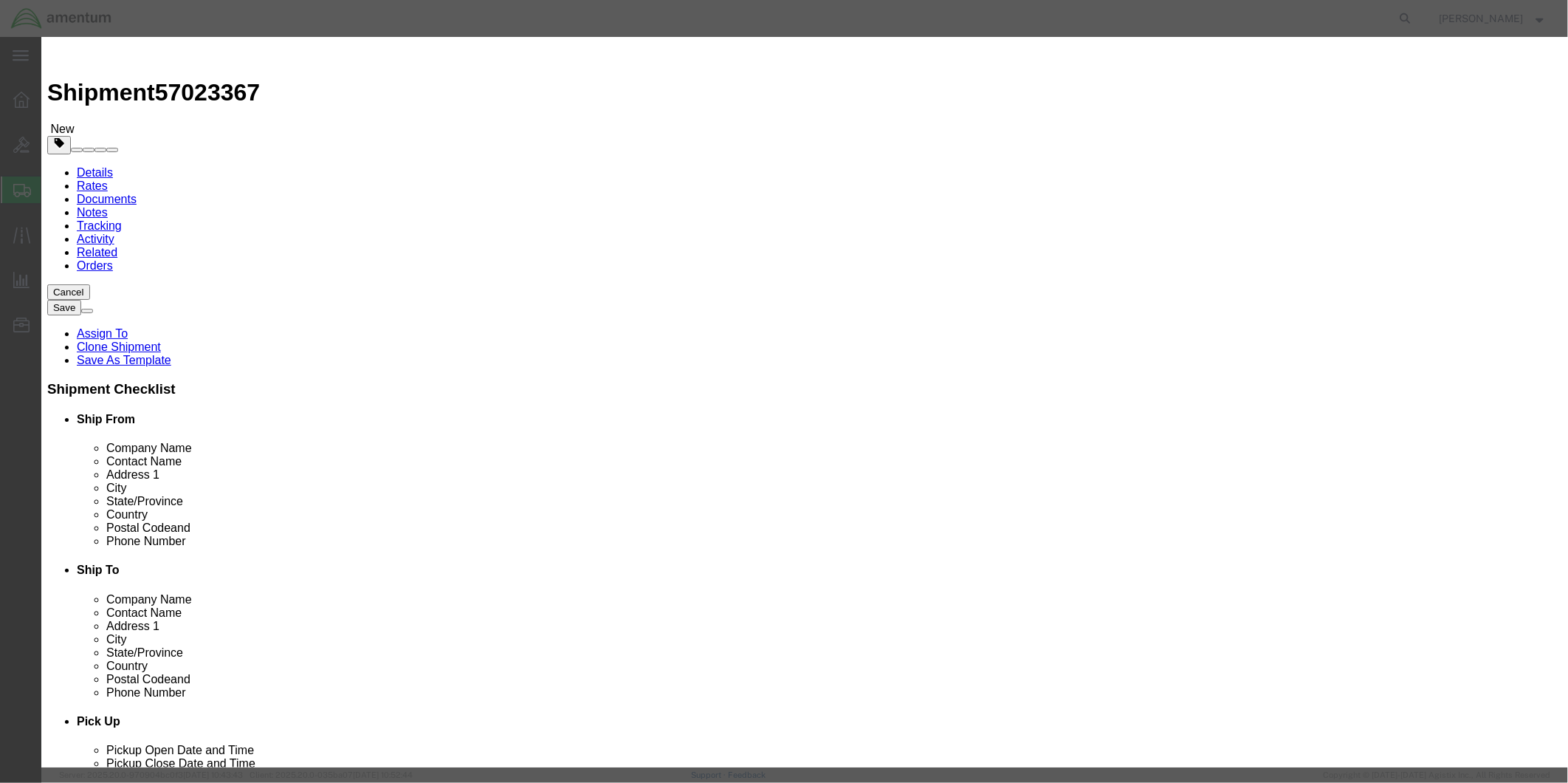
type input "848.82"
click input "text"
type input "298214"
click button "Save & Add Another"
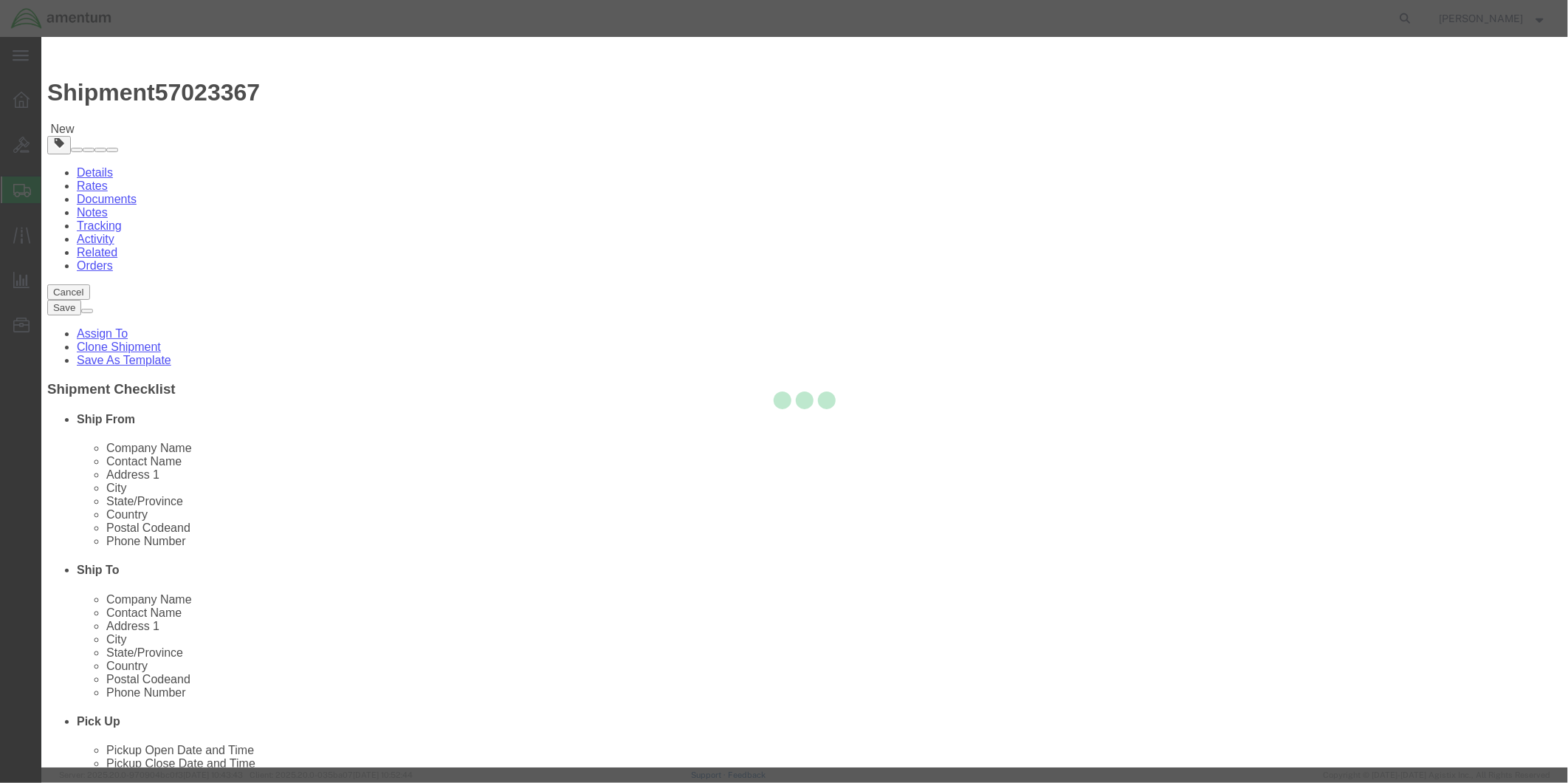
select select "EA"
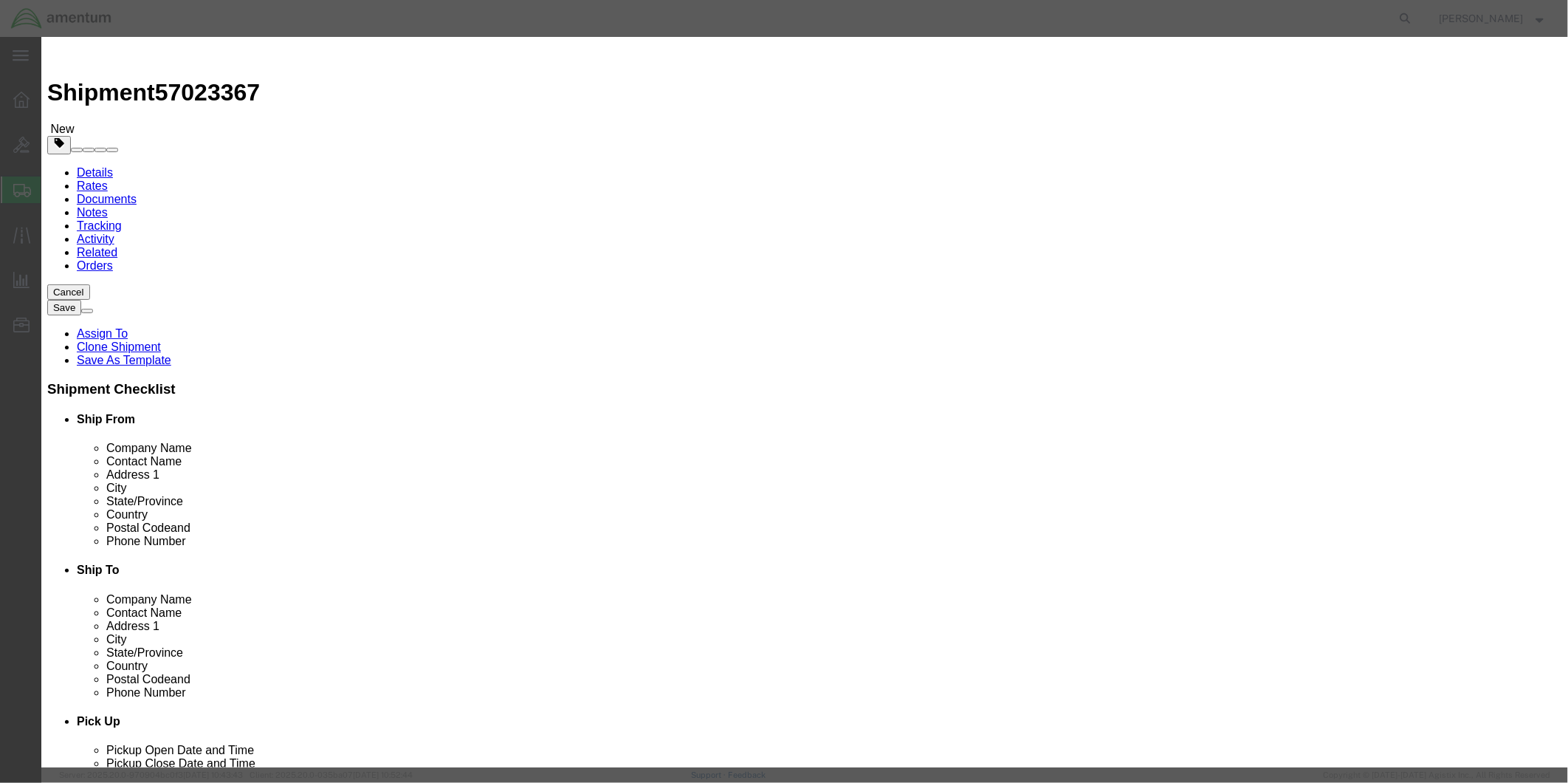
select select "USD"
click input "text"
type input "SAFETY BELT"
click div "Commodity library"
drag, startPoint x: 585, startPoint y: 113, endPoint x: 505, endPoint y: 117, distance: 80.1
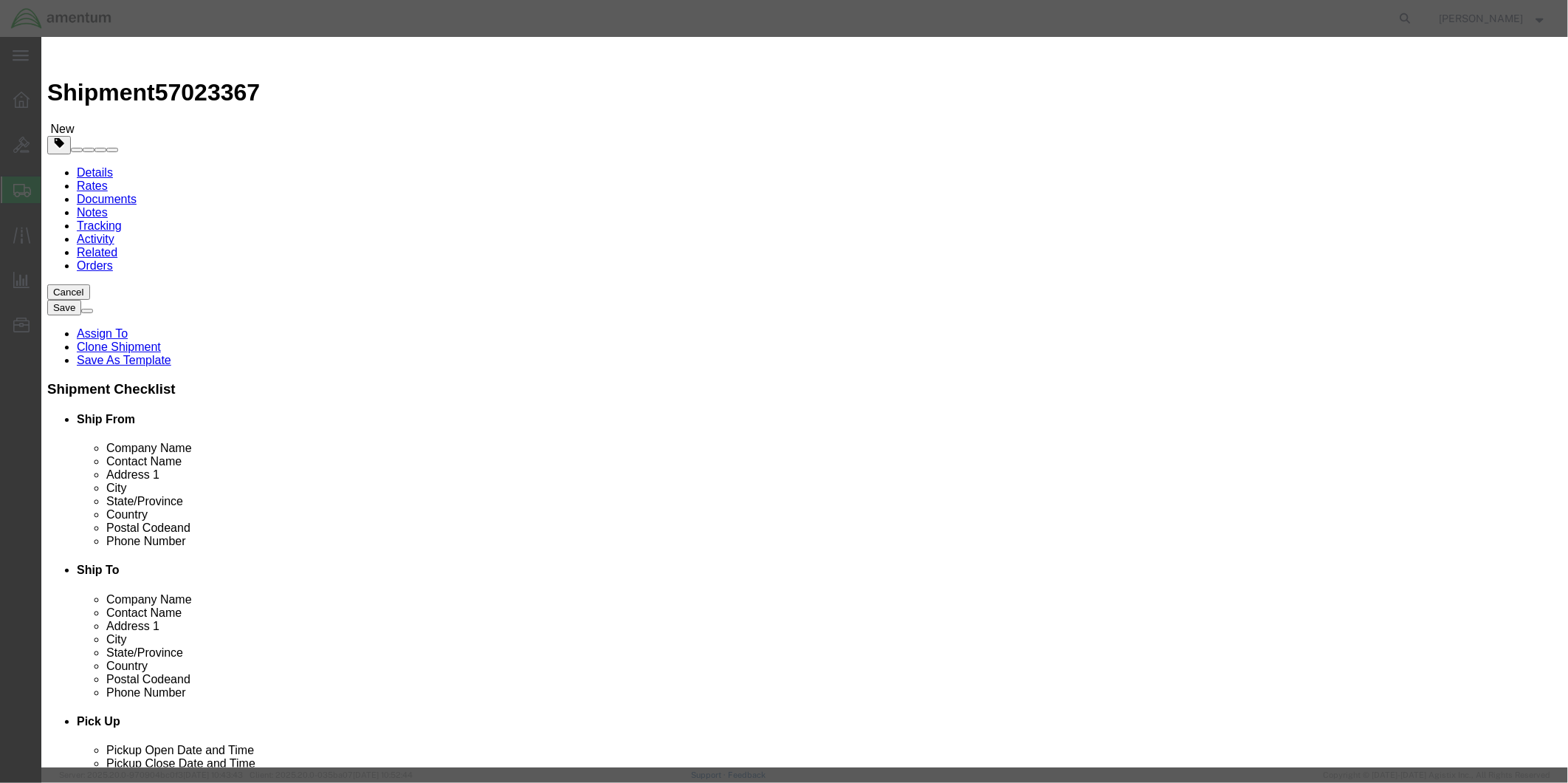
click input "SAFETY BELT"
click textarea
paste textarea "SAFETY BELT"
type textarea "SAFETY BELT"
click input "text"
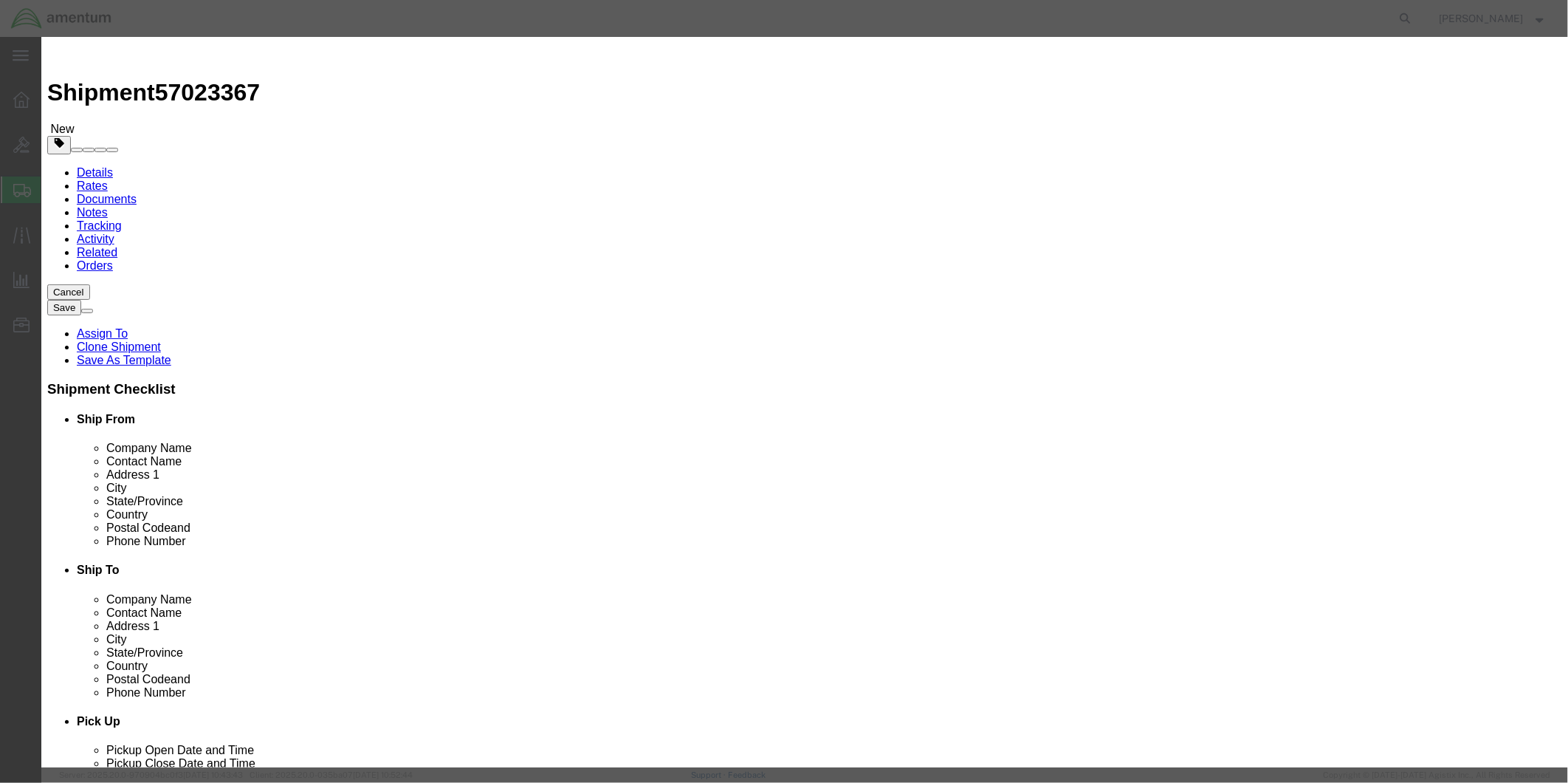
type input "2"
click input "text"
type input "1037.06"
click input "text"
type input "220152, 220153"
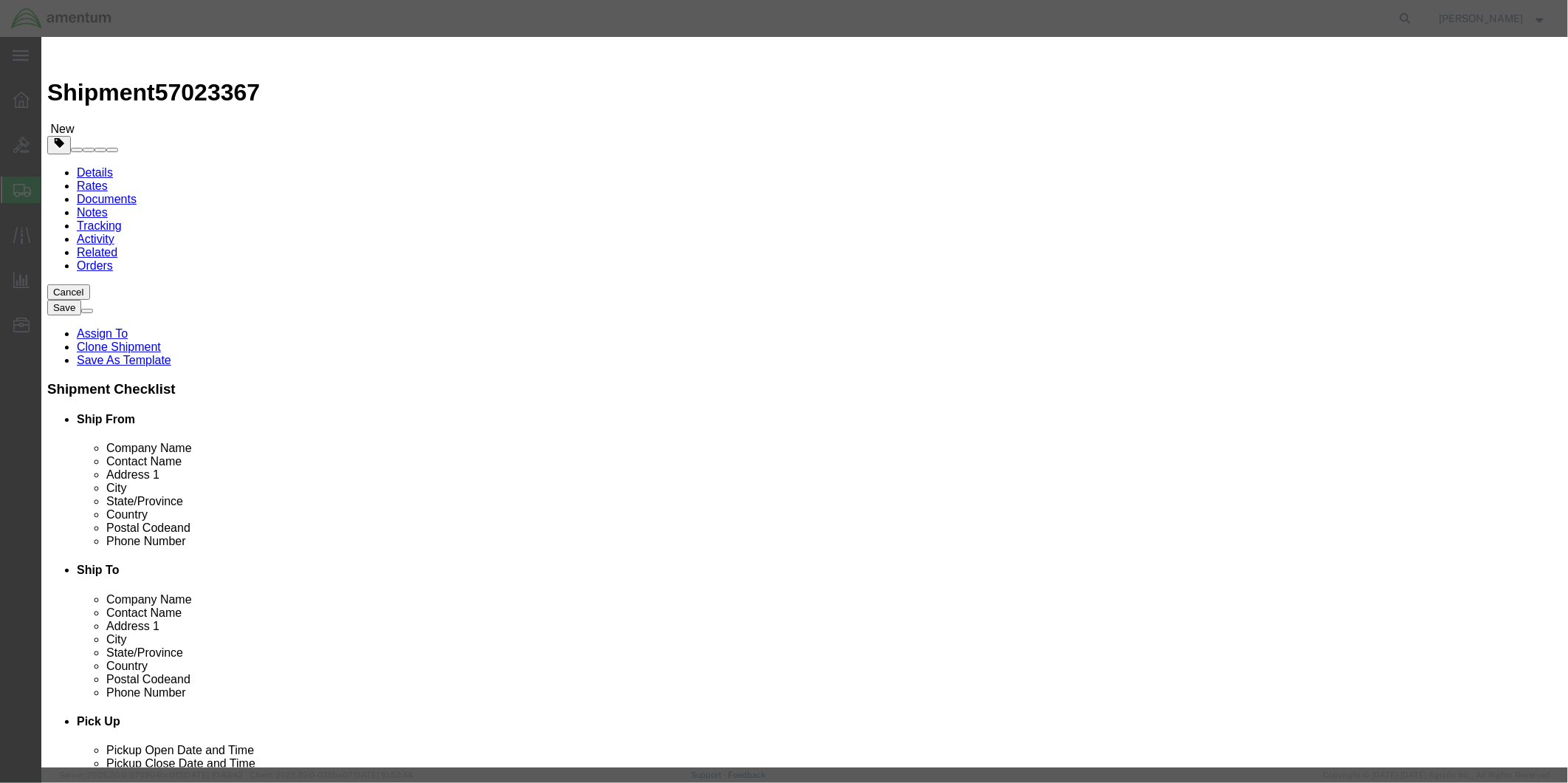
click button "Save & Add Another"
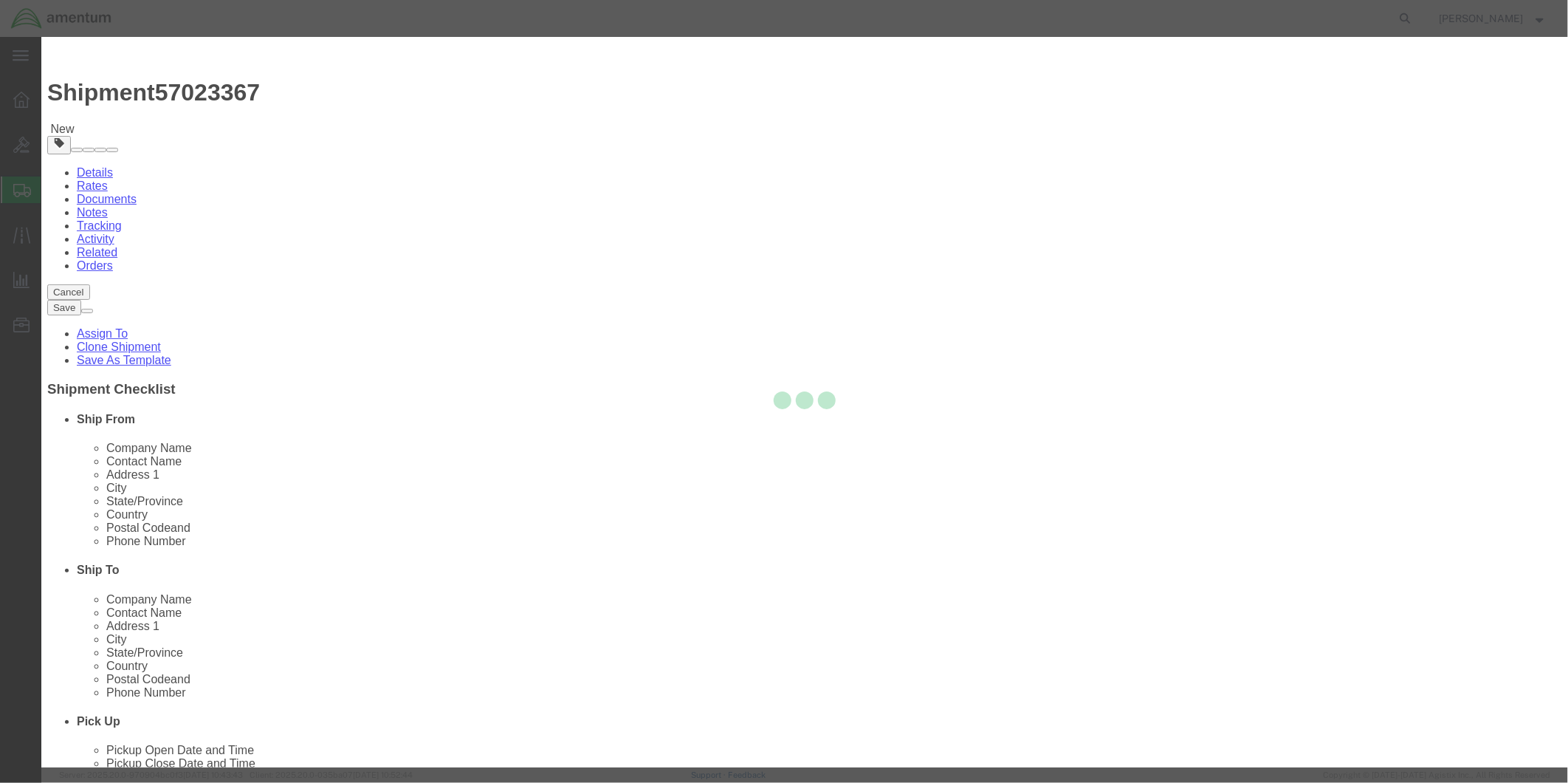
select select "EA"
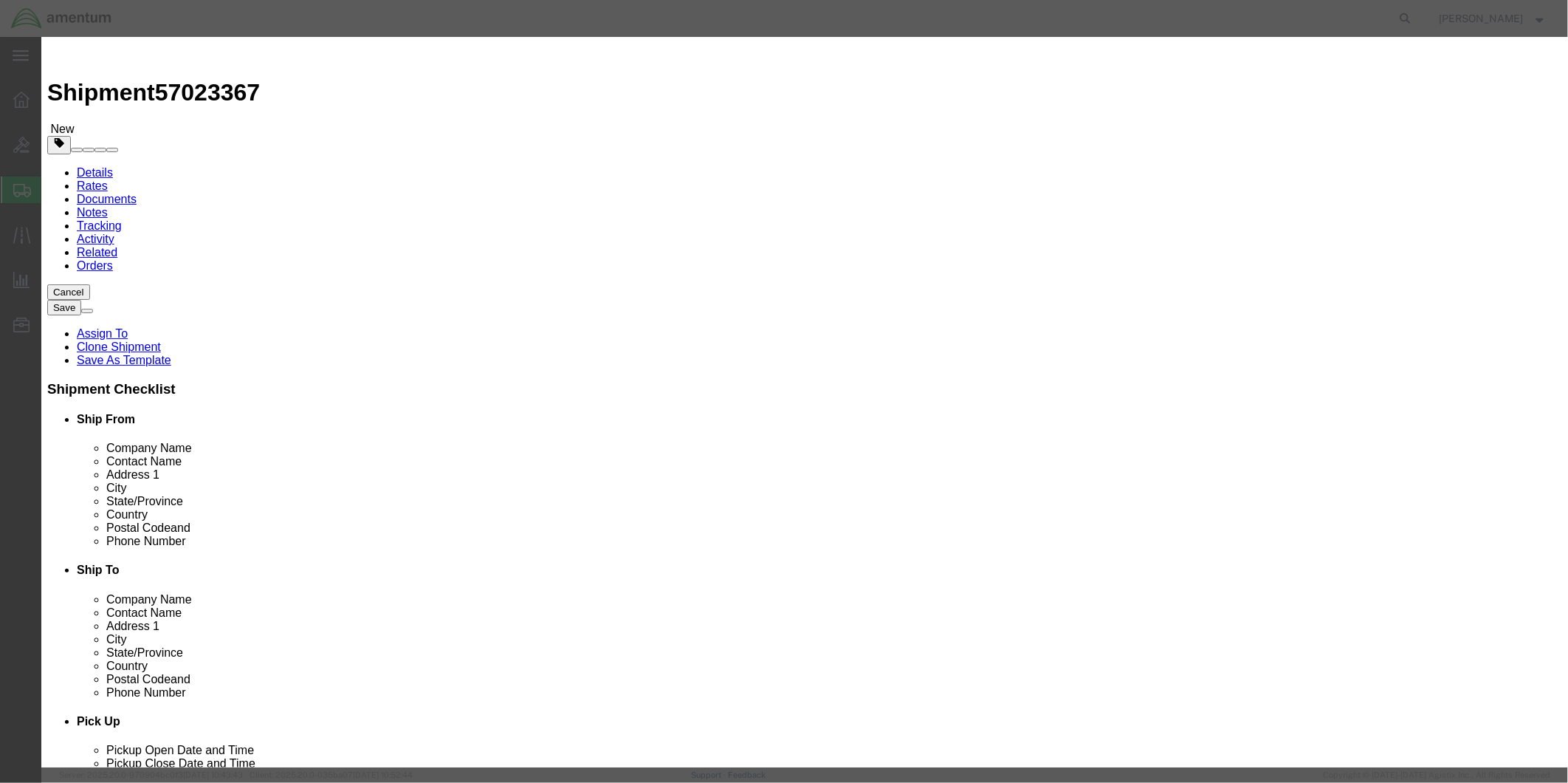
select select "USD"
click input "text"
drag, startPoint x: 631, startPoint y: 111, endPoint x: 499, endPoint y: 109, distance: 132.0
click div "PITCH CHANGE SPIDER PITCH CHANGE SPIDER Name: Pitch Change Spider Sku: 350A33-2…"
type input "PITCH CHANGE SPIDER"
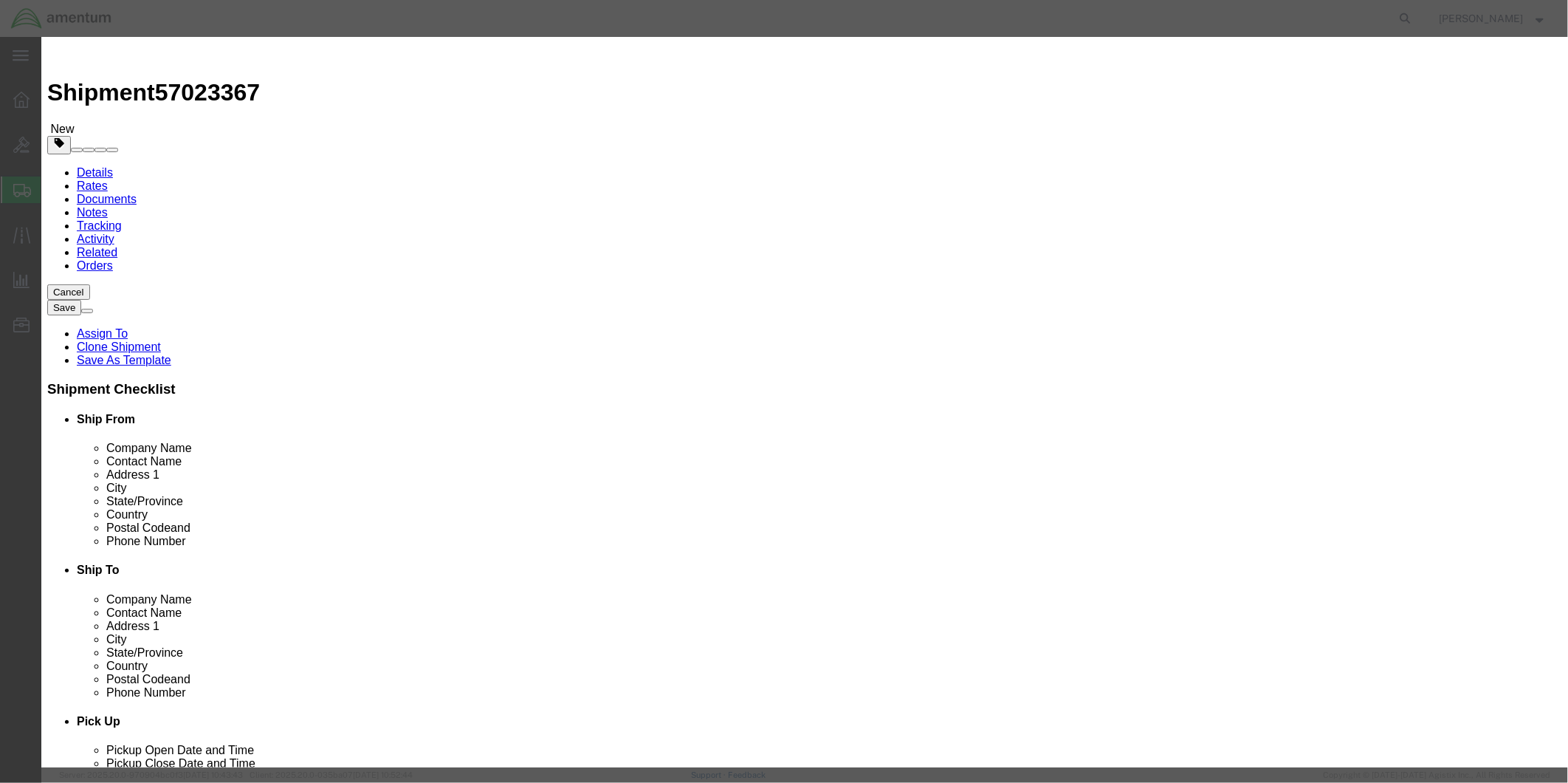
click textarea
paste textarea "PITCH CHANGE SPIDER"
type textarea "PITCH CHANGE SPIDER"
click input "text"
type input "1"
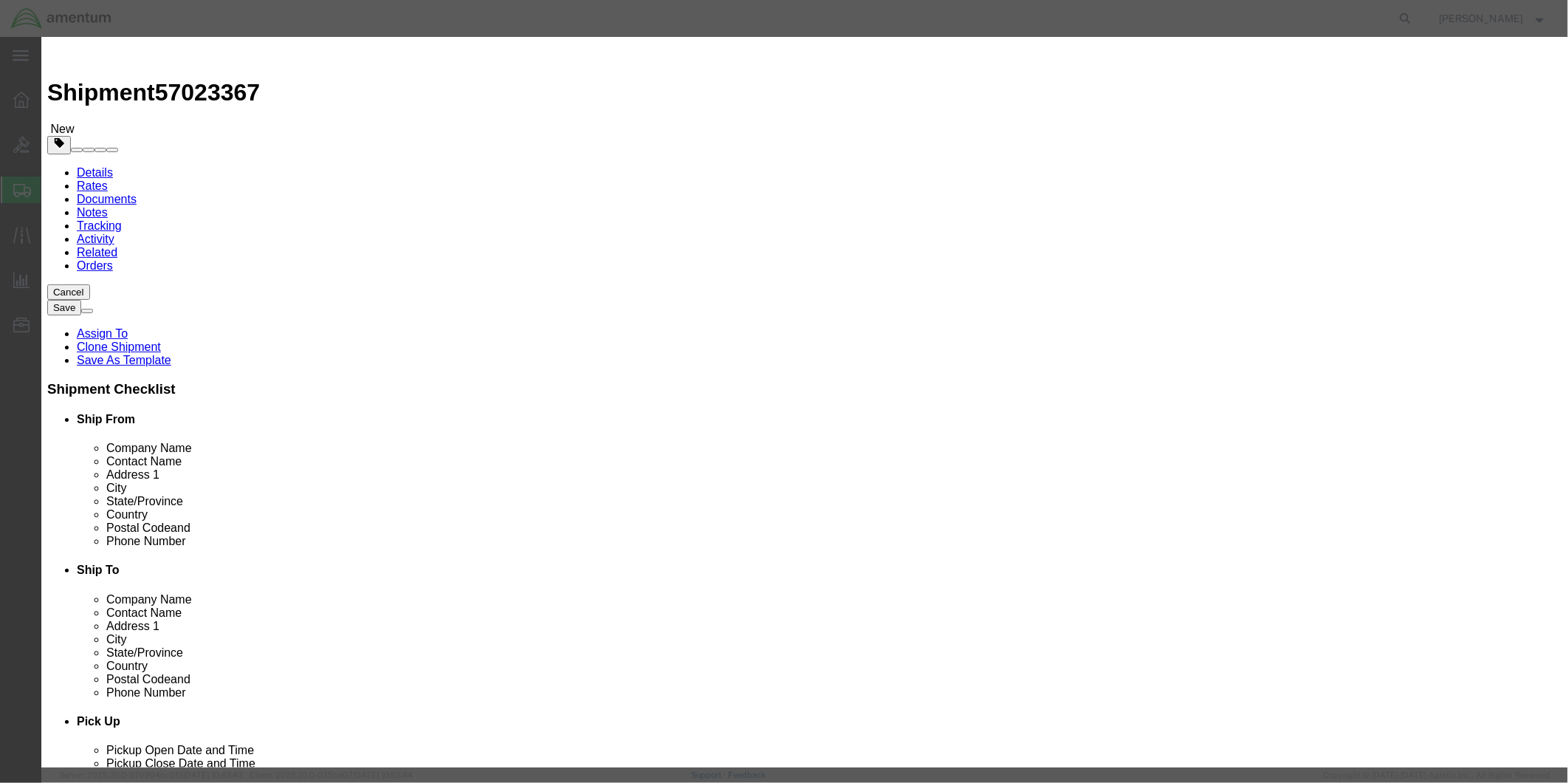
click input "text"
type input "10625.00"
click input "text"
type input "MA2991"
click button "Save & Close"
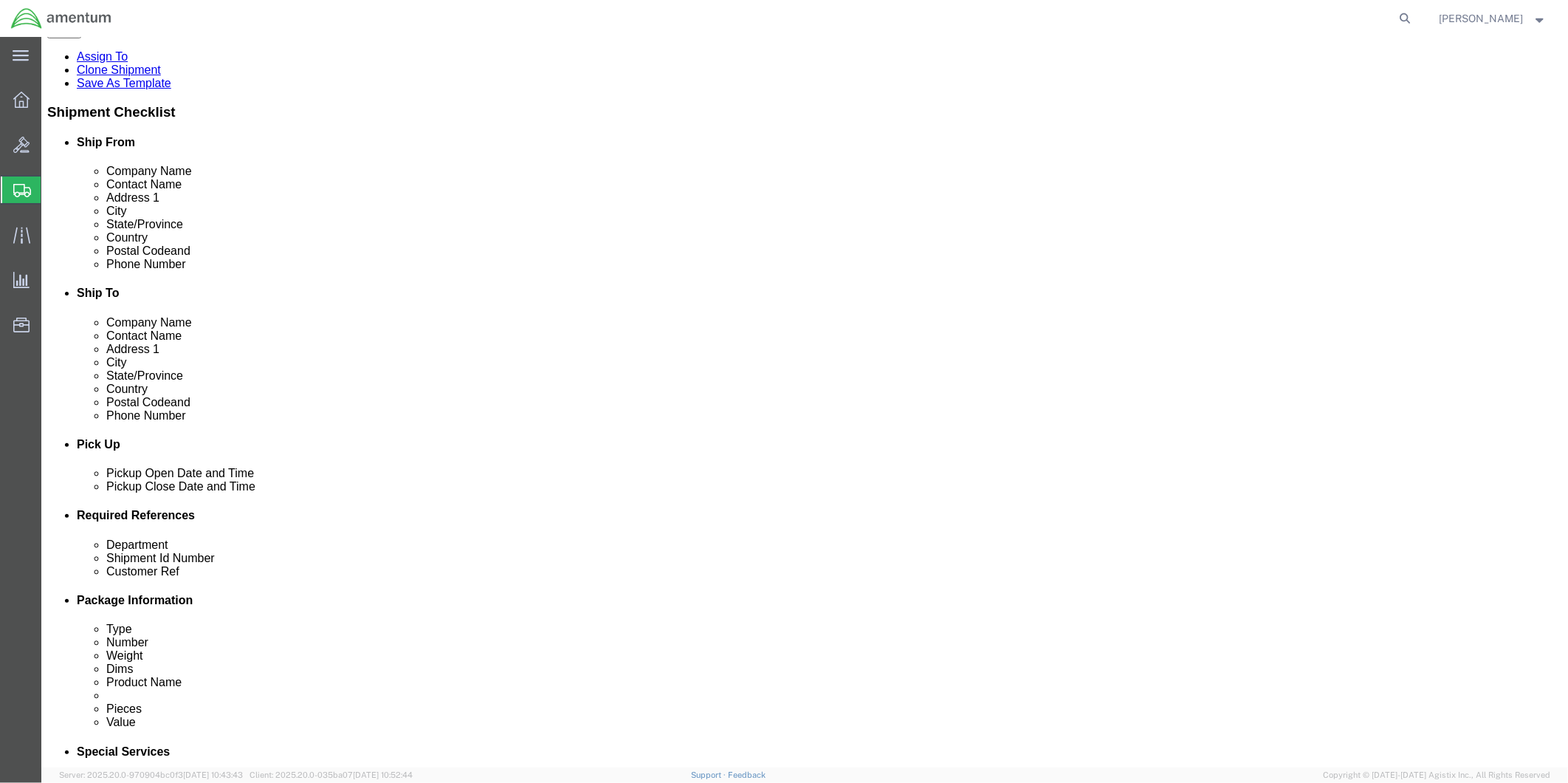
scroll to position [445, 0]
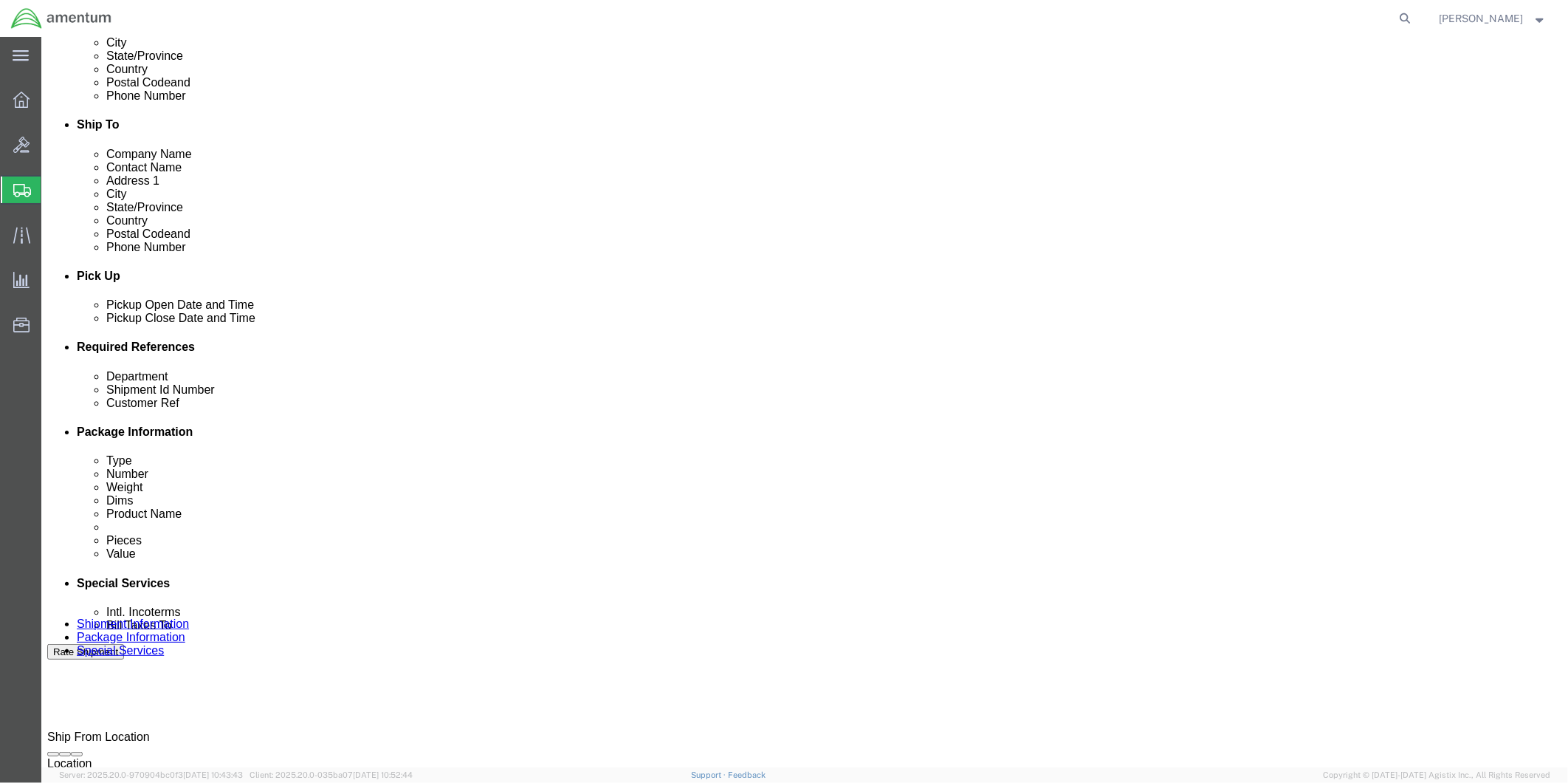
click button "Rate Shipment"
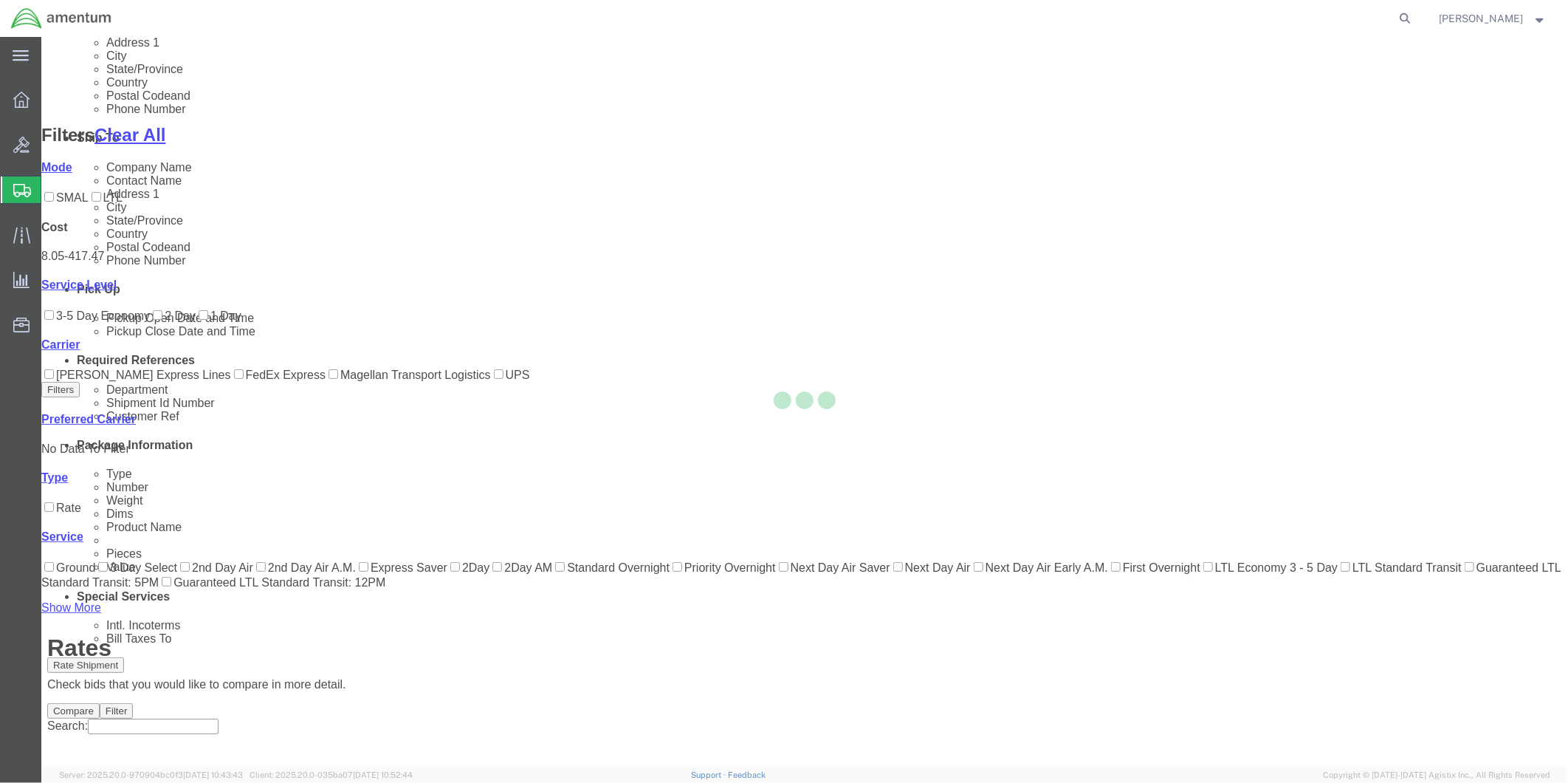
scroll to position [72, 0]
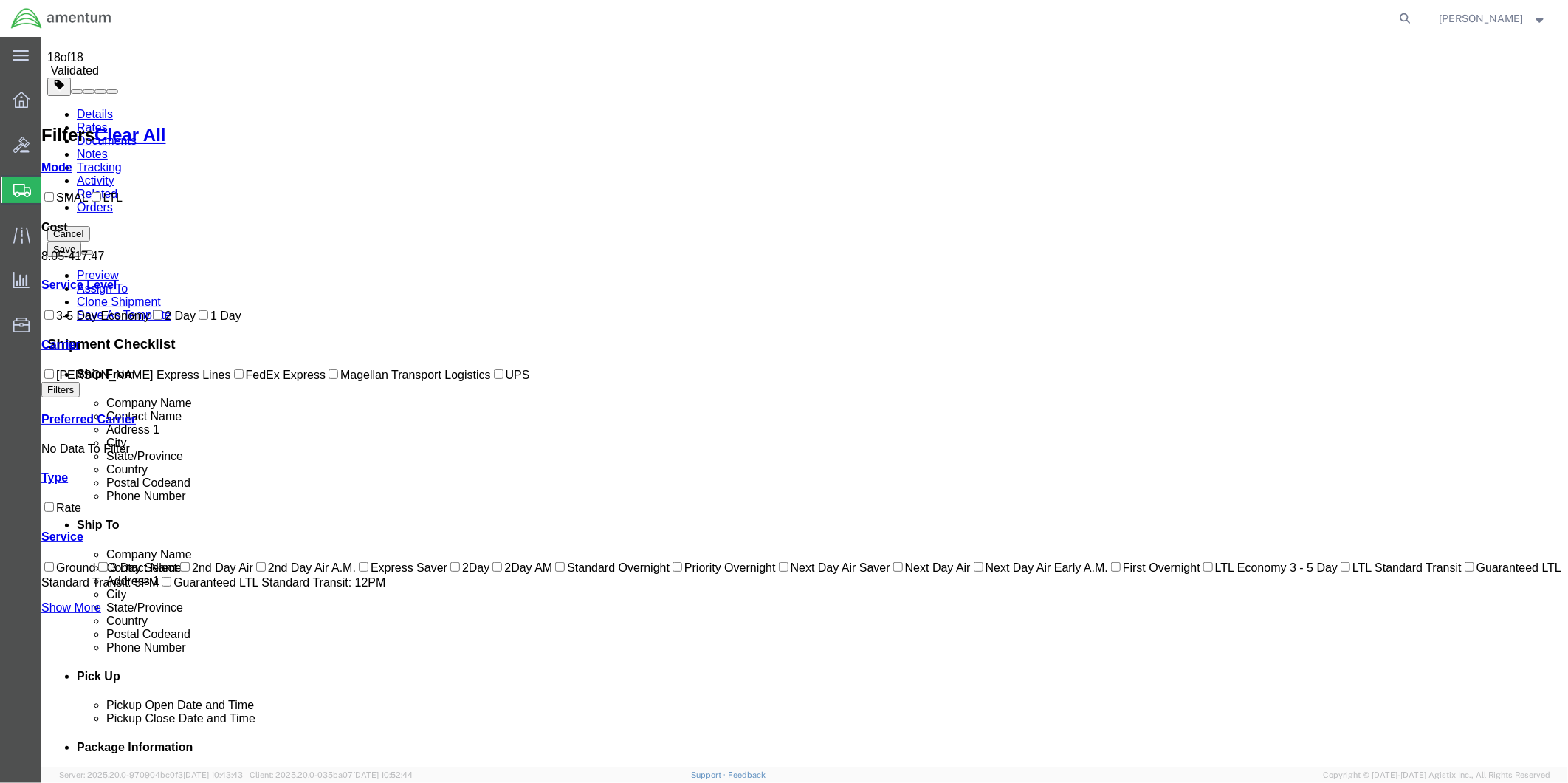
click at [91, 107] on link "Details" at bounding box center [94, 113] width 36 height 13
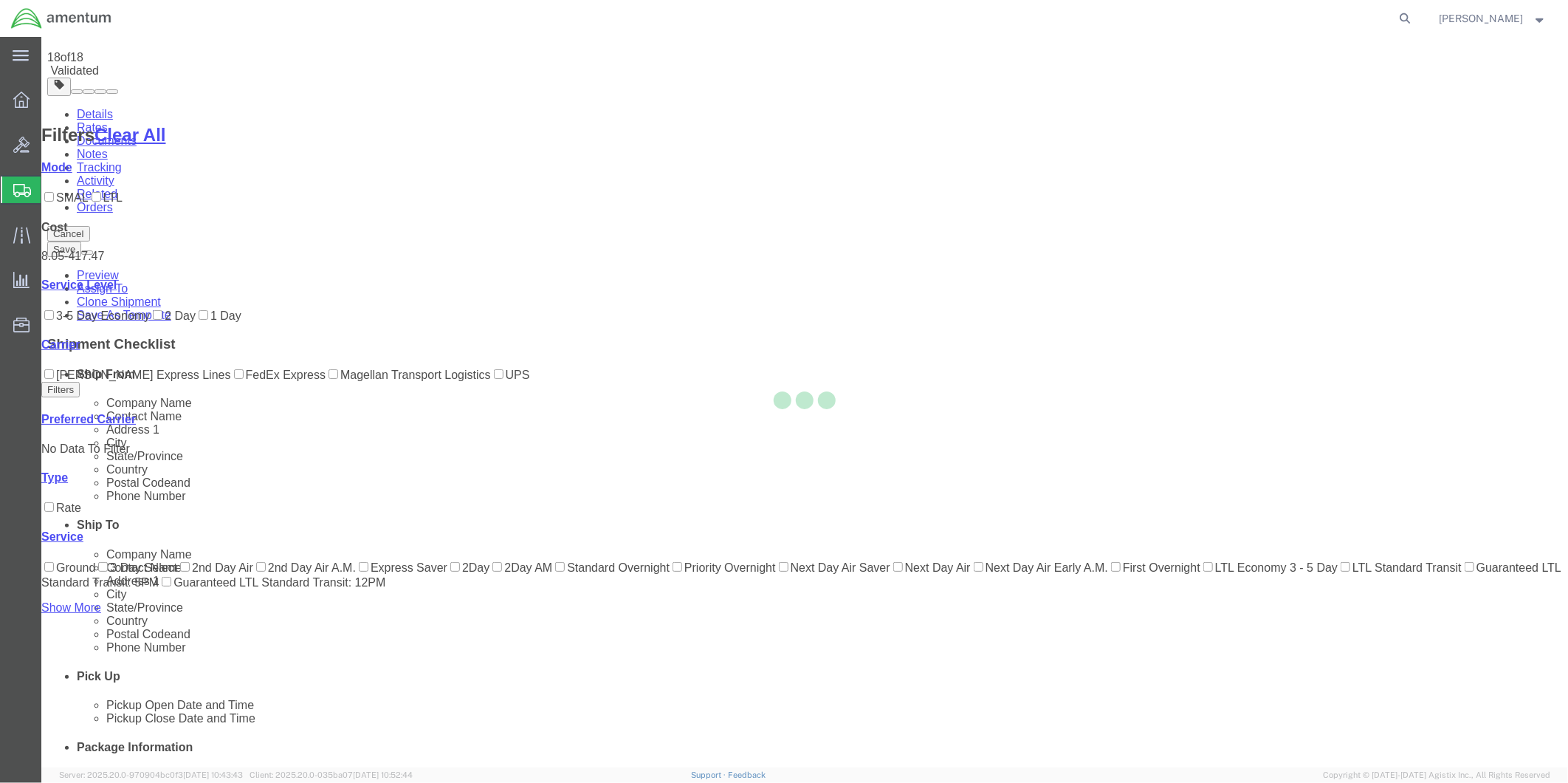
select select "49951"
select select "49831"
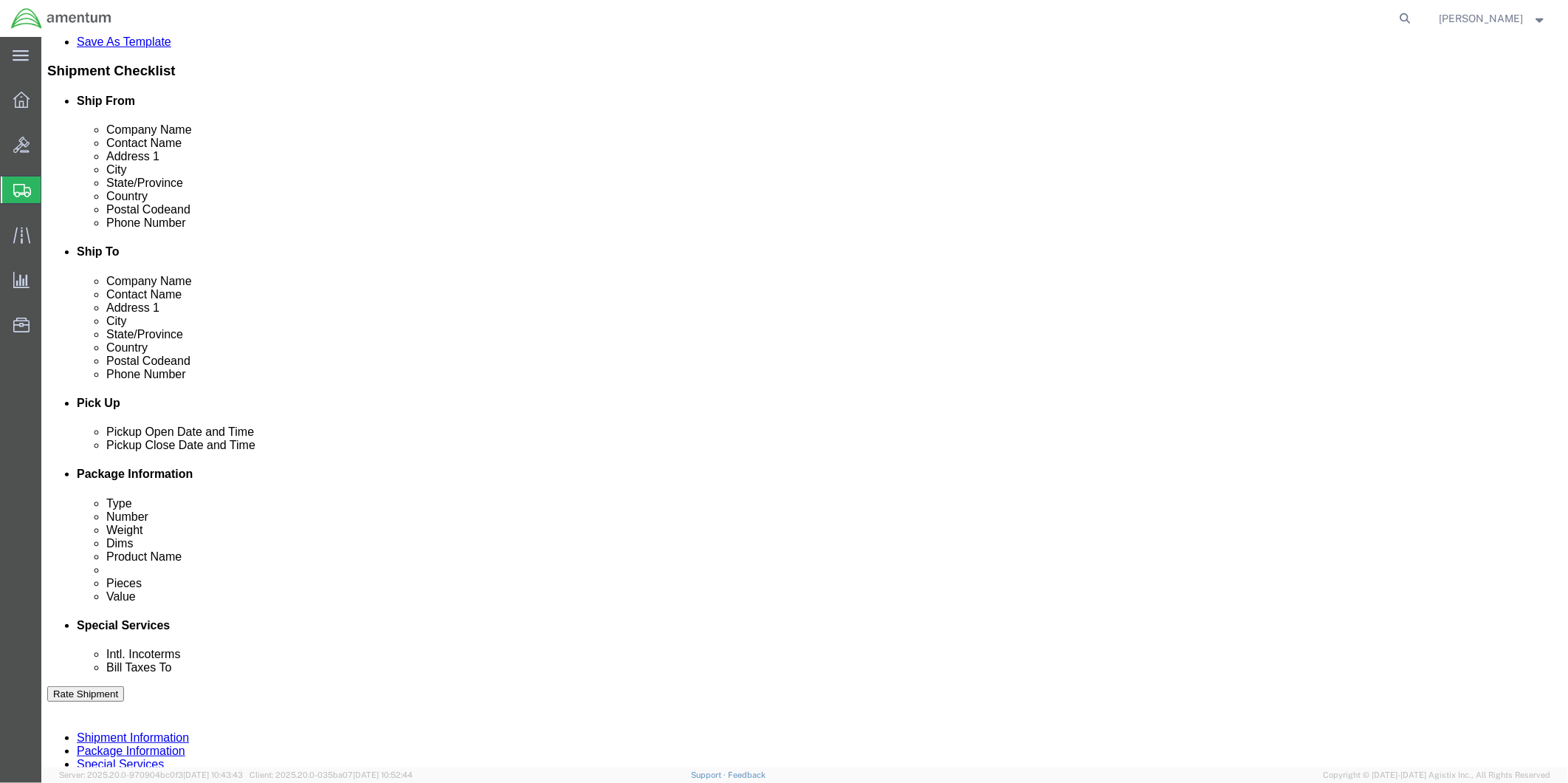
scroll to position [572, 0]
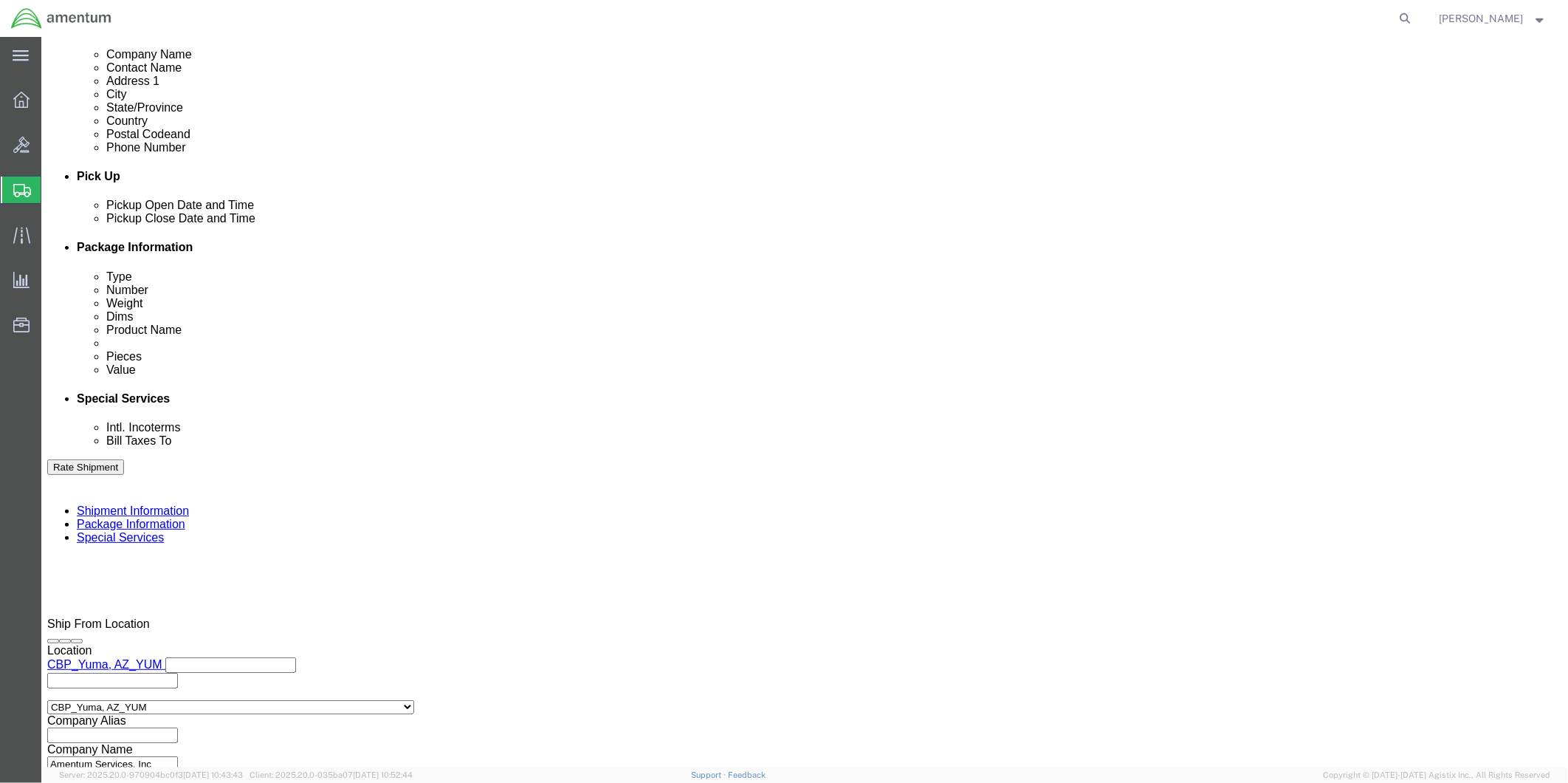
click input "548-007873,007874,007875,007876,007878,007879"
click input "548-007873,7874,007875,007876,007878,007879"
click input "548-007873,7874,7875,007876,007878,007879"
click input "548-007873,7874,7875,7876,007878,007879"
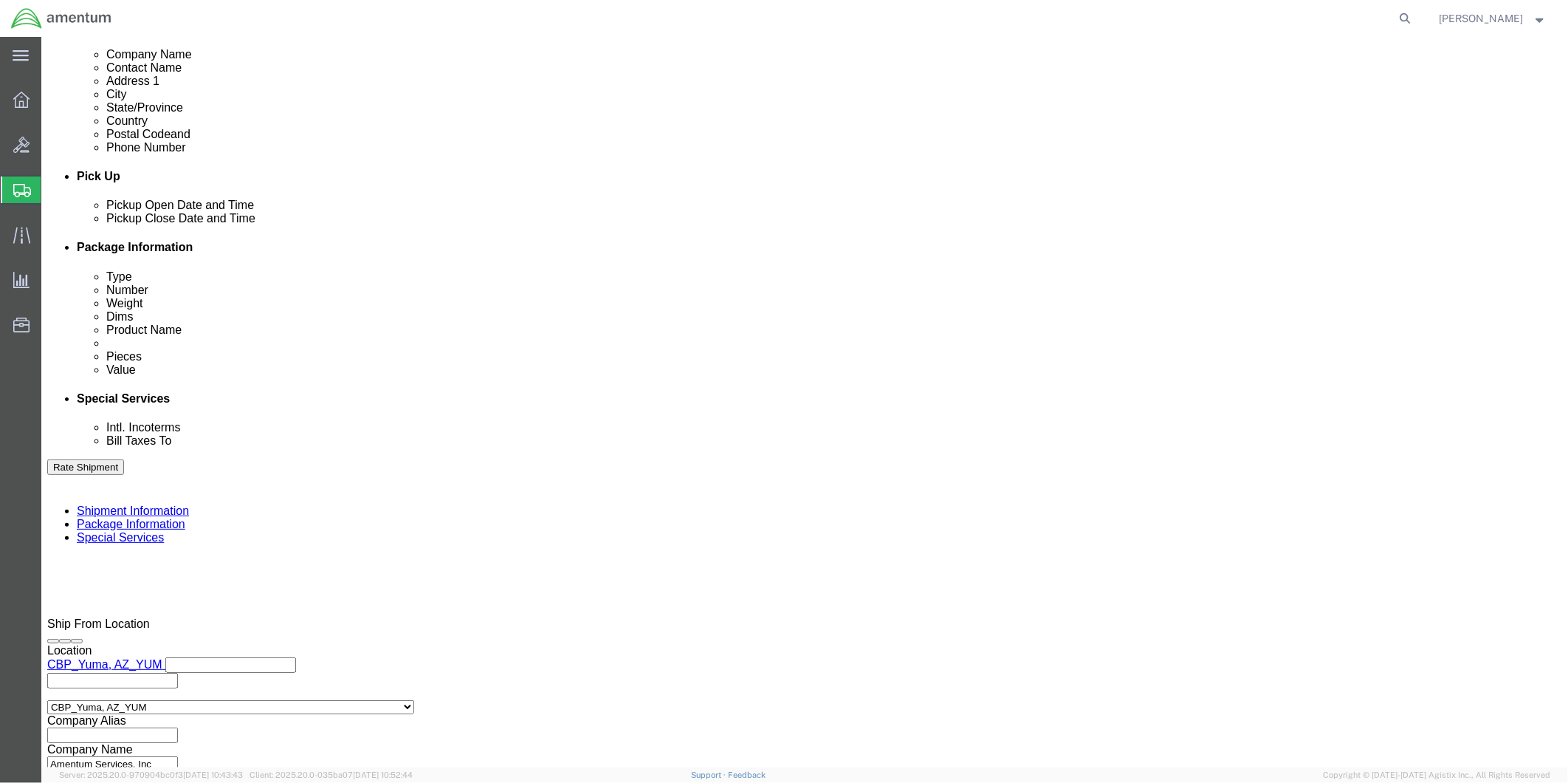
click input "548-007873,7874,7875,7876,7878,007879"
drag, startPoint x: 1144, startPoint y: 342, endPoint x: 996, endPoint y: 342, distance: 148.0
click div "Shipment Id Number 548-007873,7874,7875,7876,7878,7879"
type input "548-007873,7874,7875,7876,7878,7879"
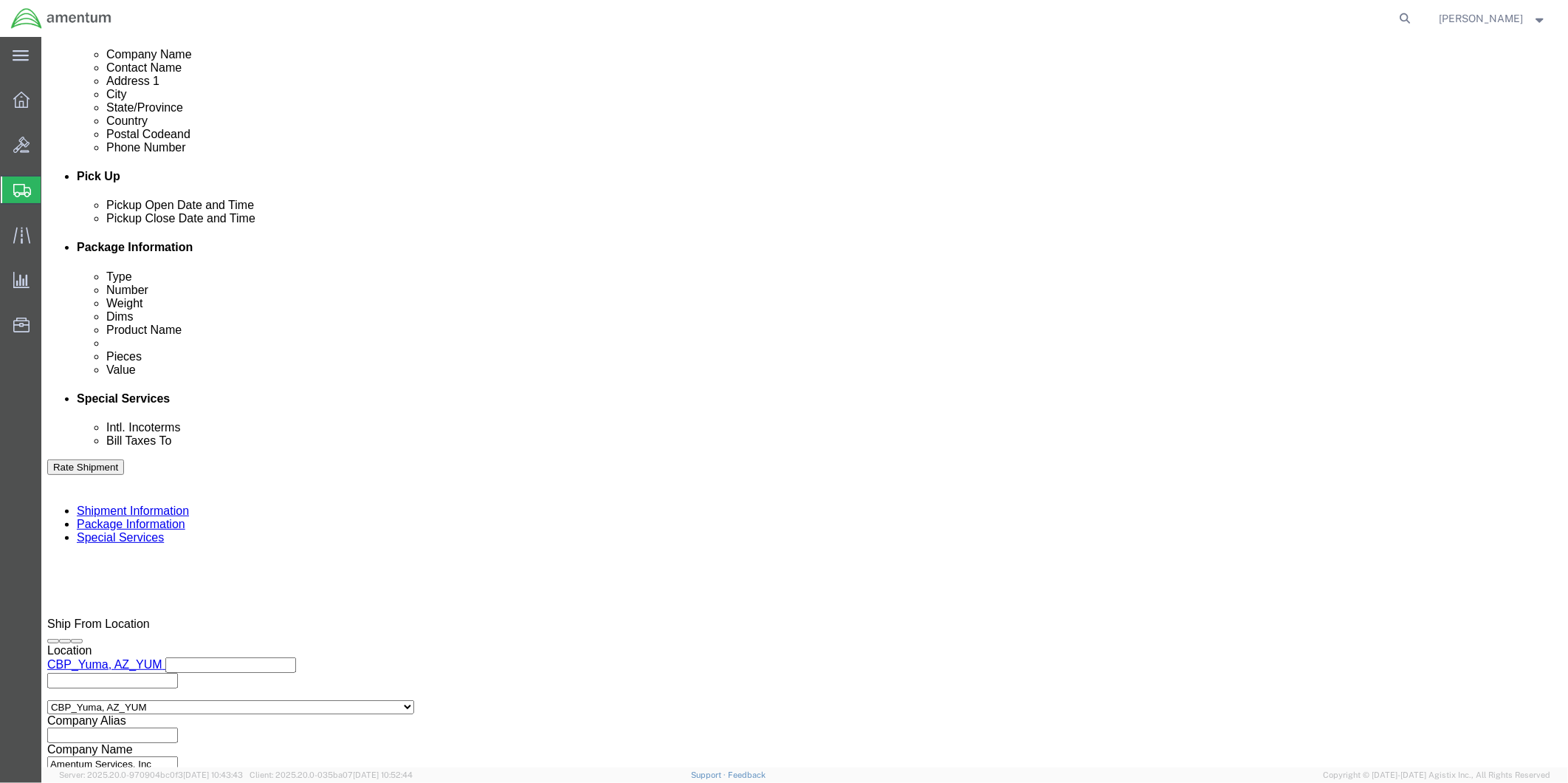
click input "548-007873,007874,007875,007876,007878,007879"
drag, startPoint x: 220, startPoint y: 367, endPoint x: 365, endPoint y: 368, distance: 145.0
click div "548-007873,007874,007875,007876,007878,007879"
paste input "7874,7875,7876,7878,"
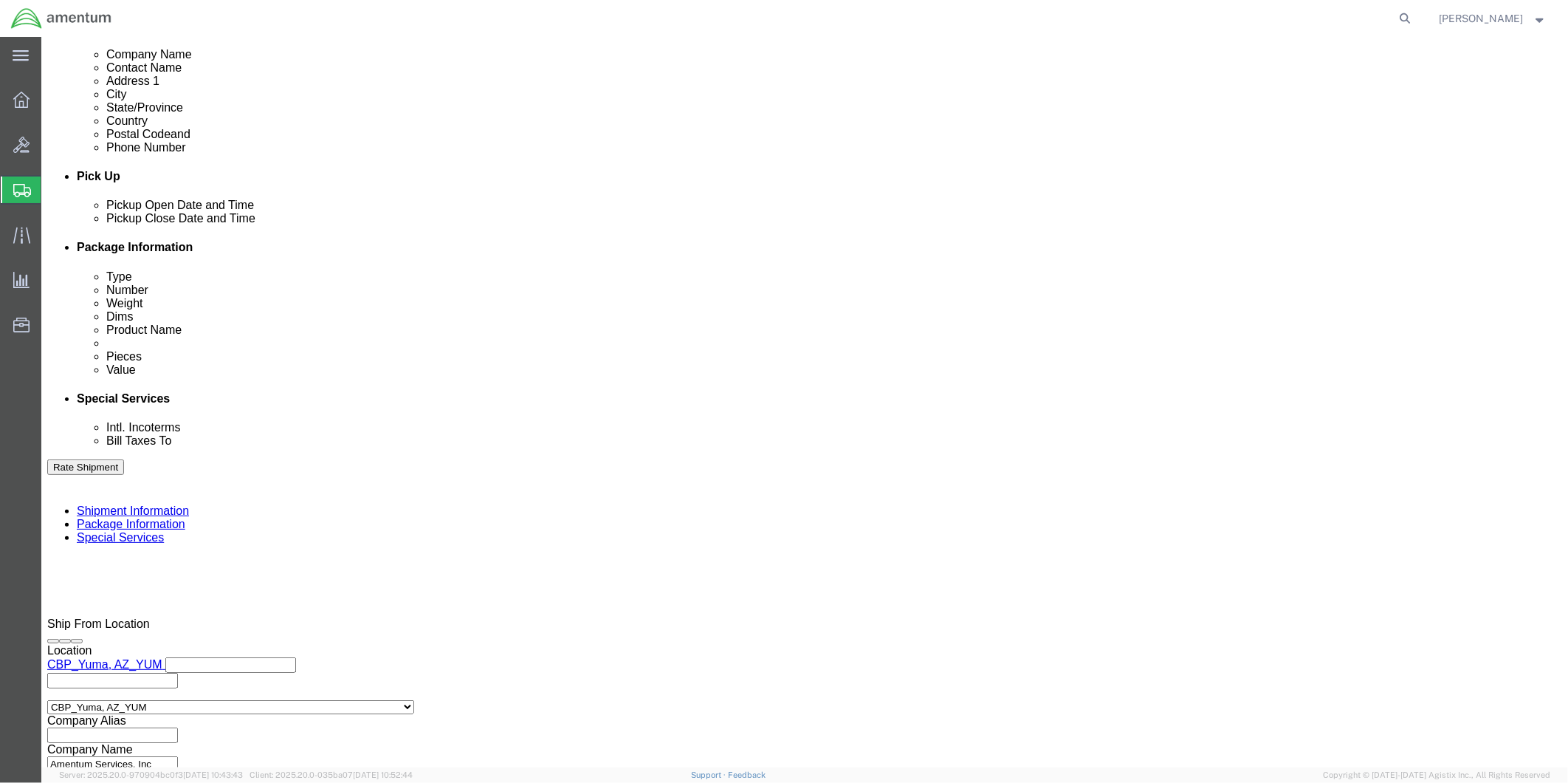
scroll to position [0, 58]
type input "548-007873,7874,7875,7876,7878,7879"
click div "Department CBP Select Account Type Activity ID Airline Appointment Number ASN B…"
click button "Continue"
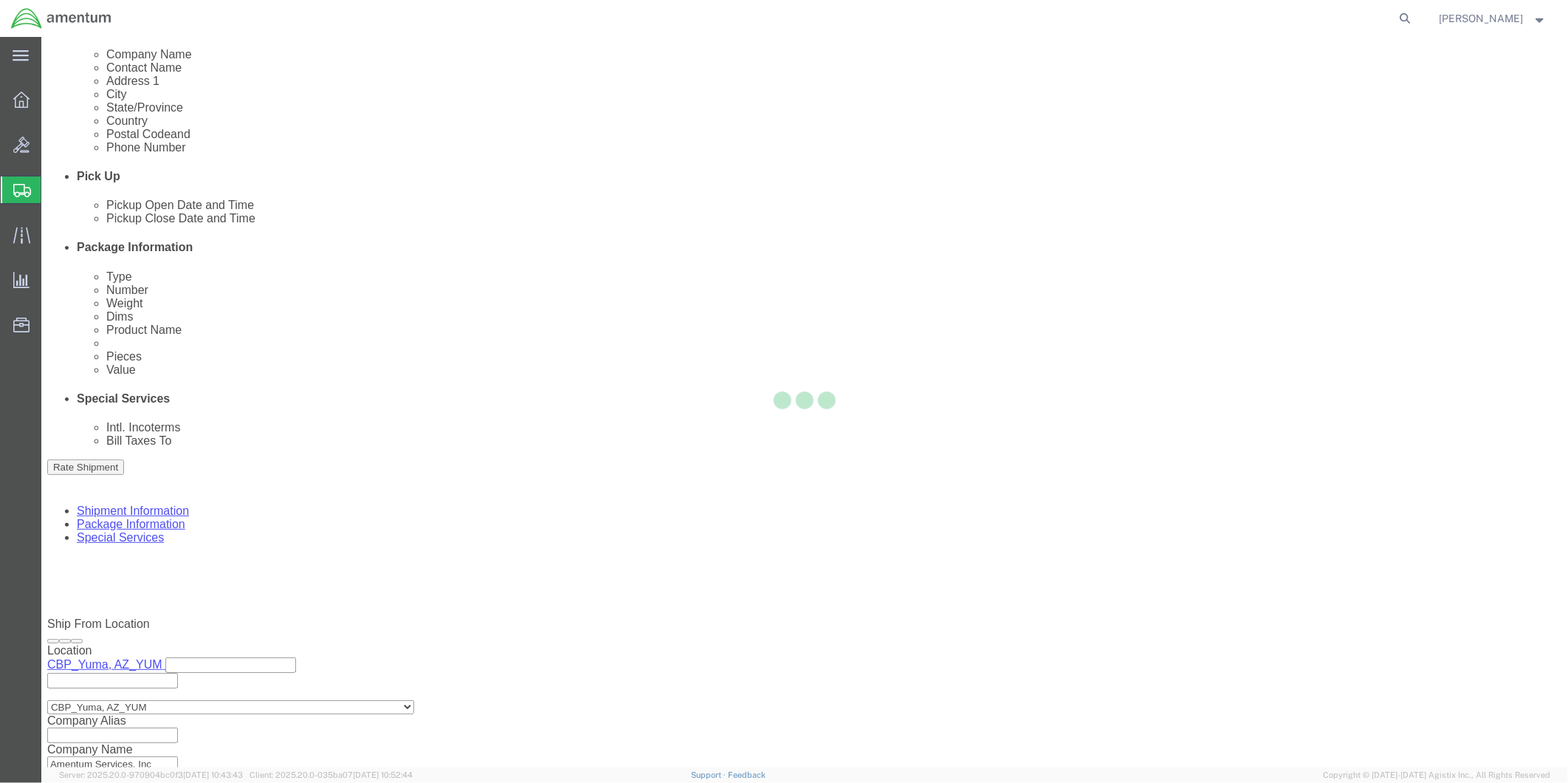
scroll to position [360, 0]
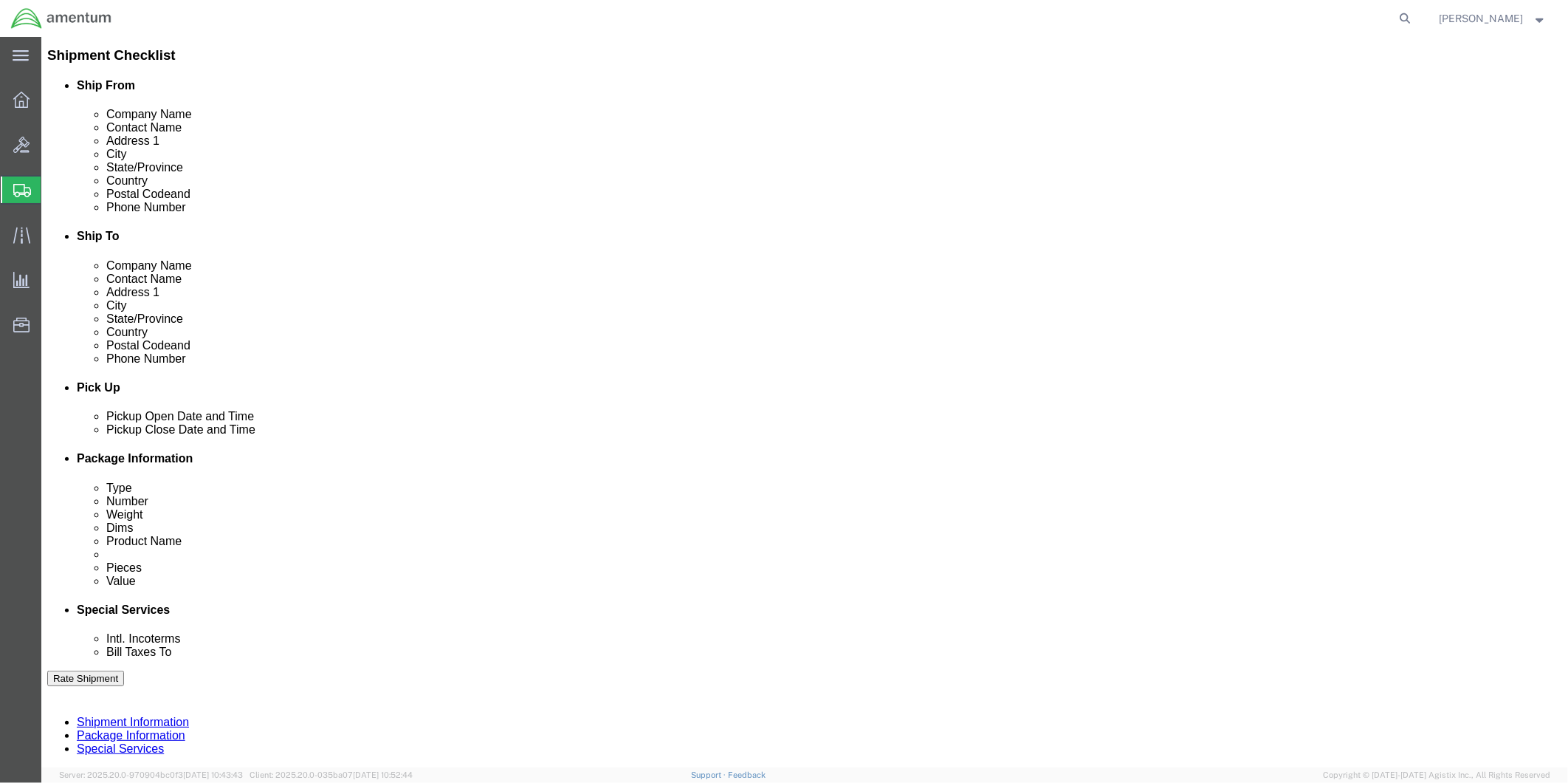
click button "Rate Shipment"
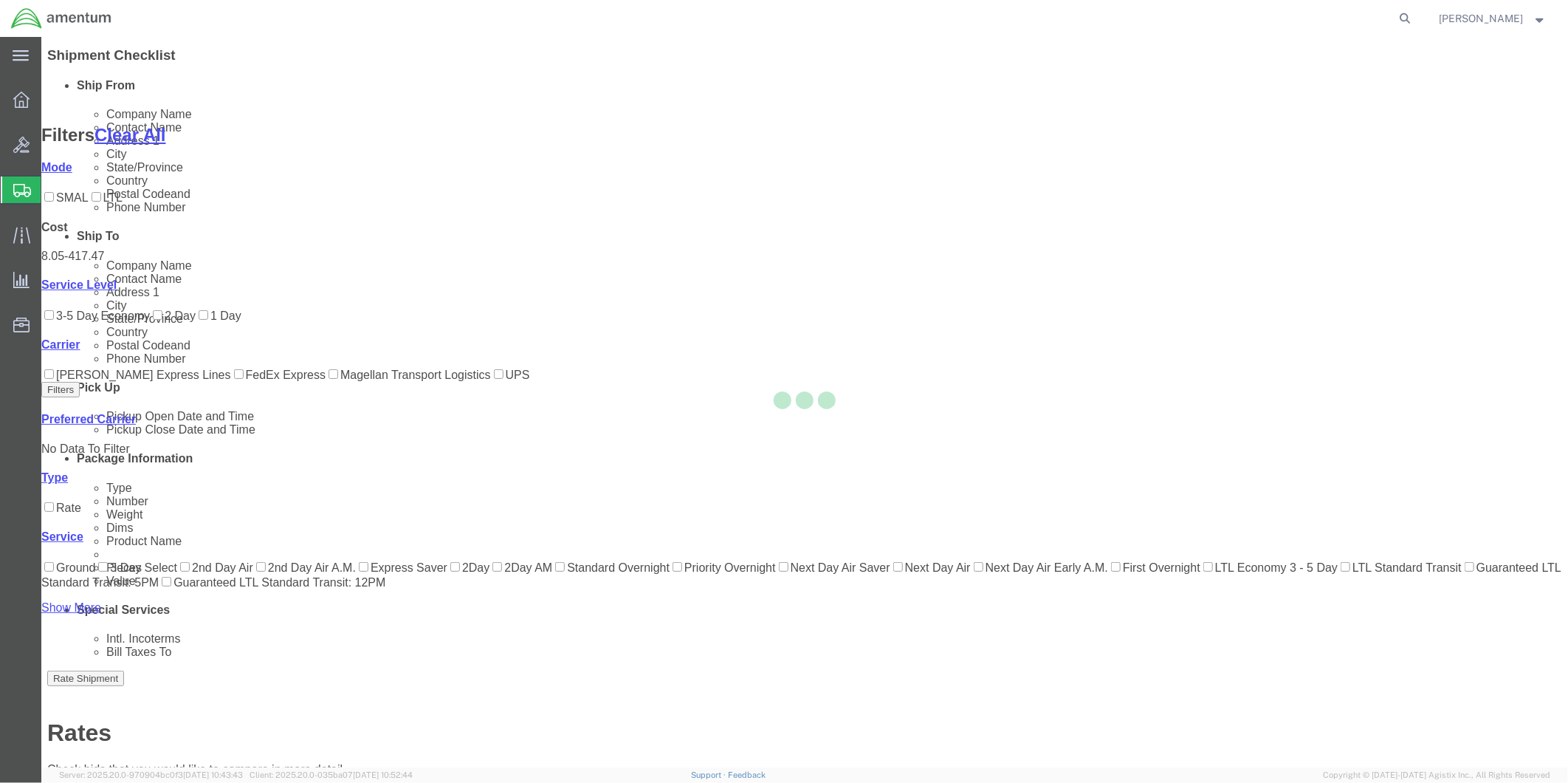
scroll to position [72, 0]
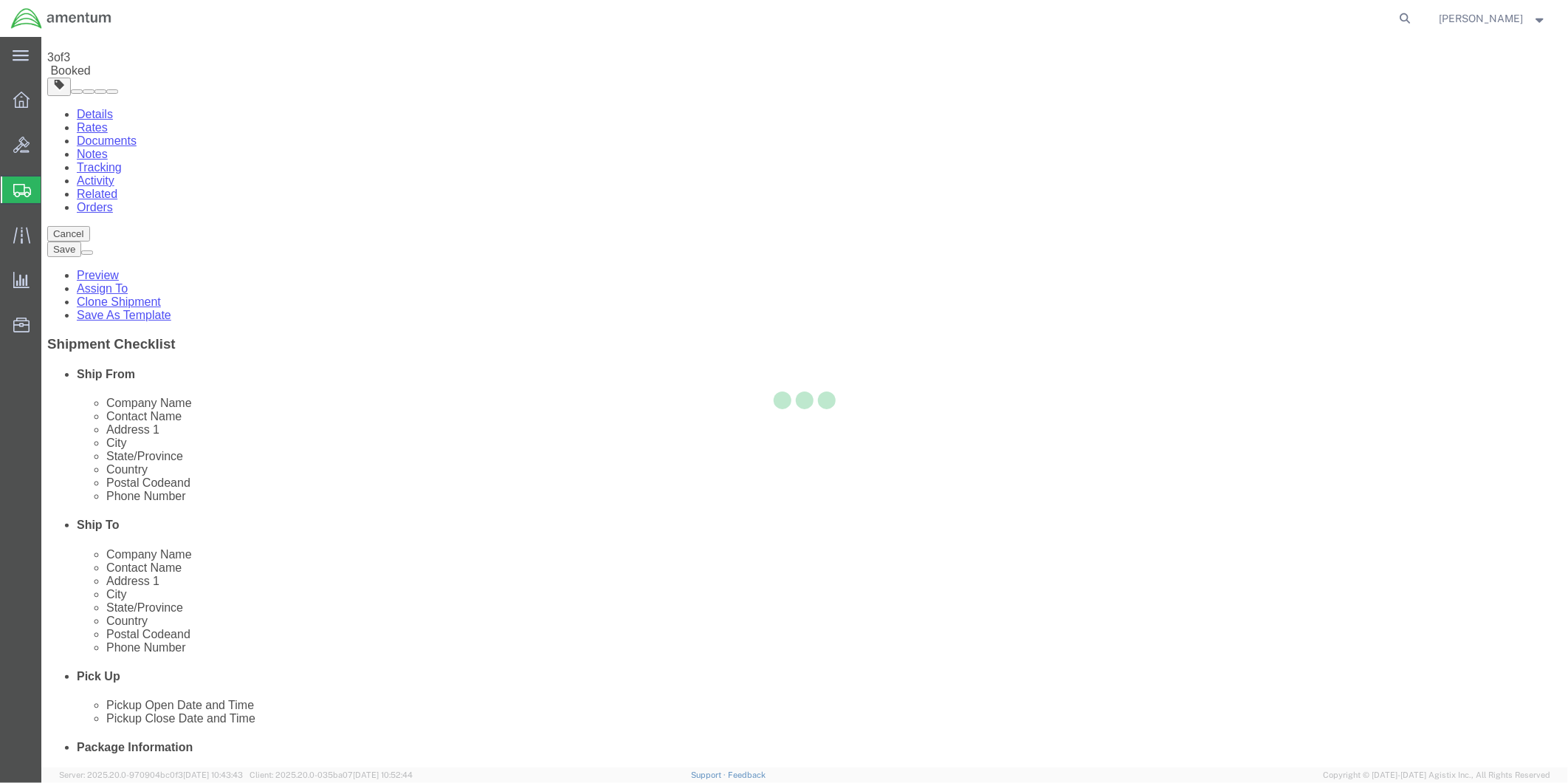
scroll to position [0, 0]
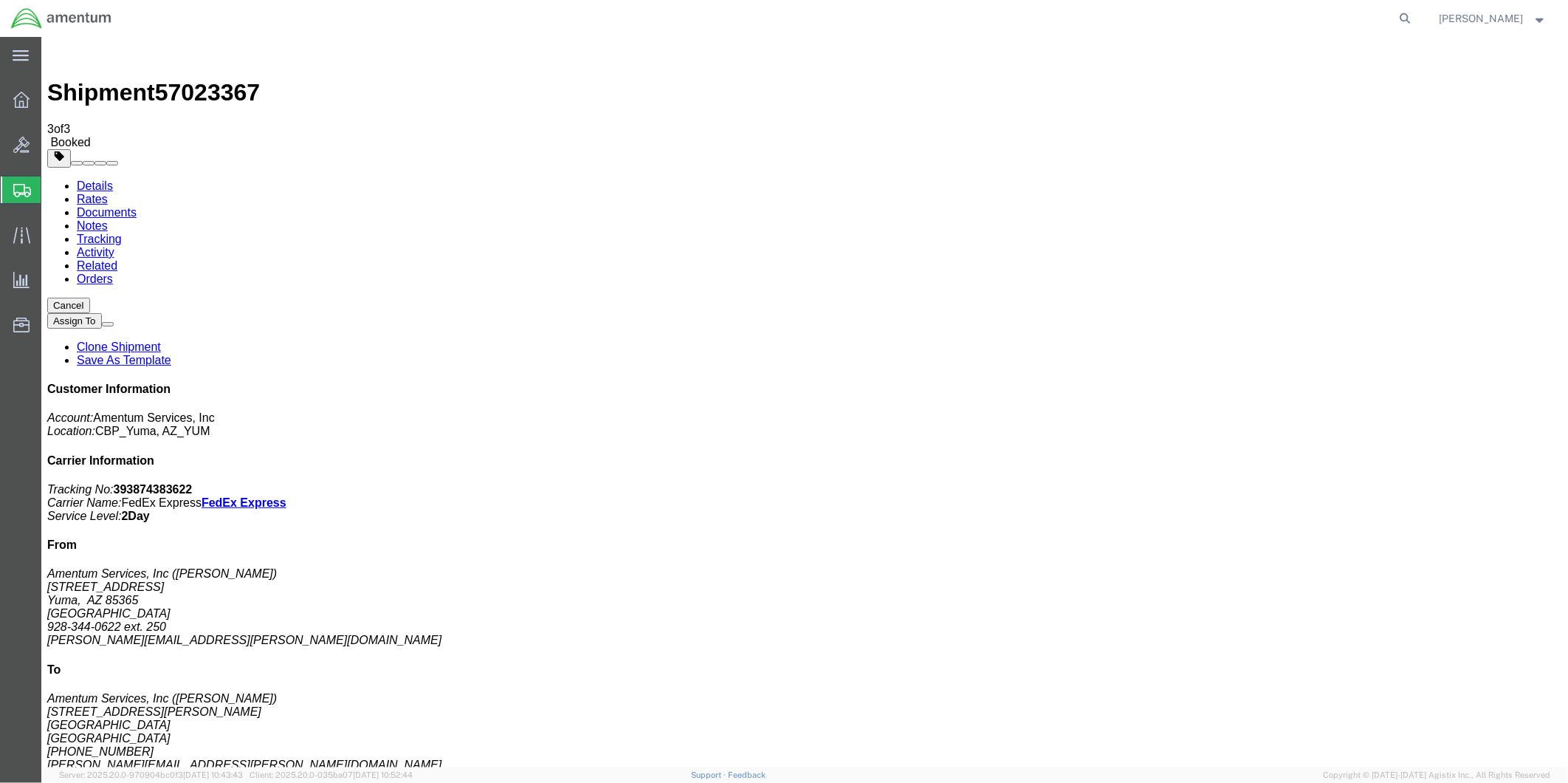
click at [92, 178] on link "Details" at bounding box center [94, 185] width 36 height 13
click link "Schedule pickup request"
